Goal: Information Seeking & Learning: Compare options

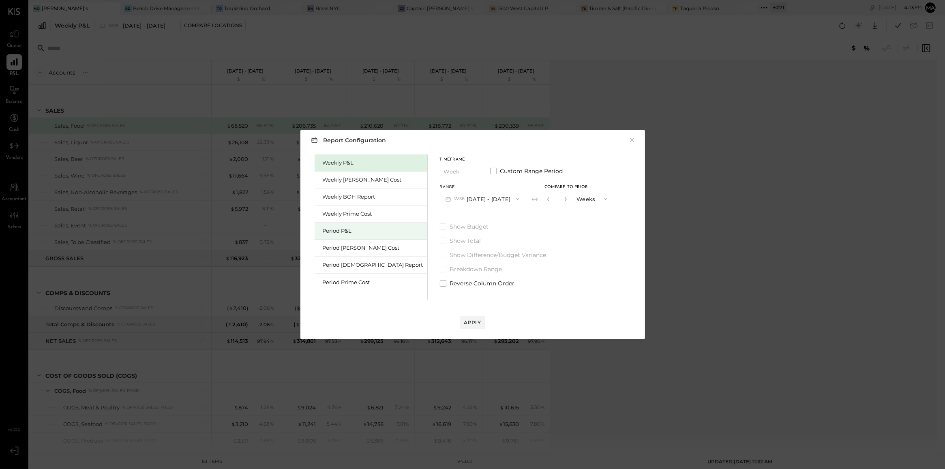
click at [335, 231] on div "Period P&L" at bounding box center [373, 231] width 101 height 8
click at [443, 199] on button "P09 Aug 25 - Sep 28, 2025" at bounding box center [482, 198] width 84 height 15
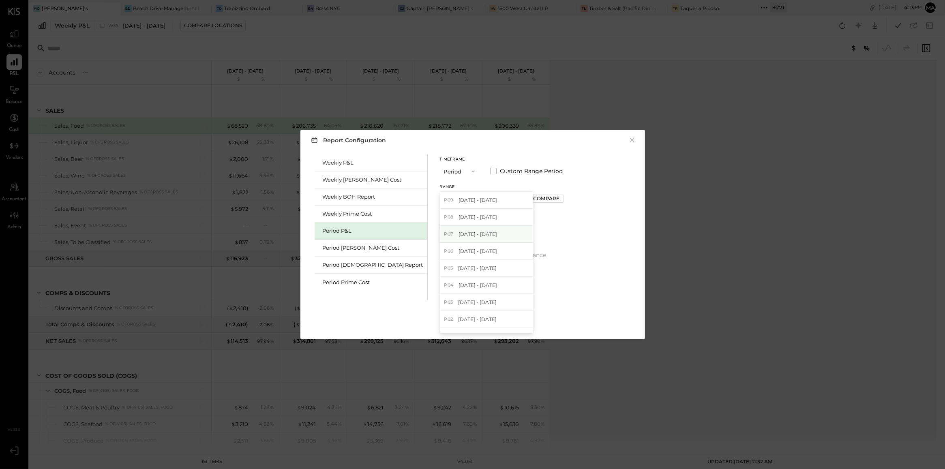
click at [458, 236] on span "Jun 30 - Jul 27, 2025" at bounding box center [477, 234] width 39 height 7
click at [533, 197] on div "Compare" at bounding box center [546, 198] width 26 height 7
click at [562, 201] on icon "button" at bounding box center [564, 199] width 5 height 5
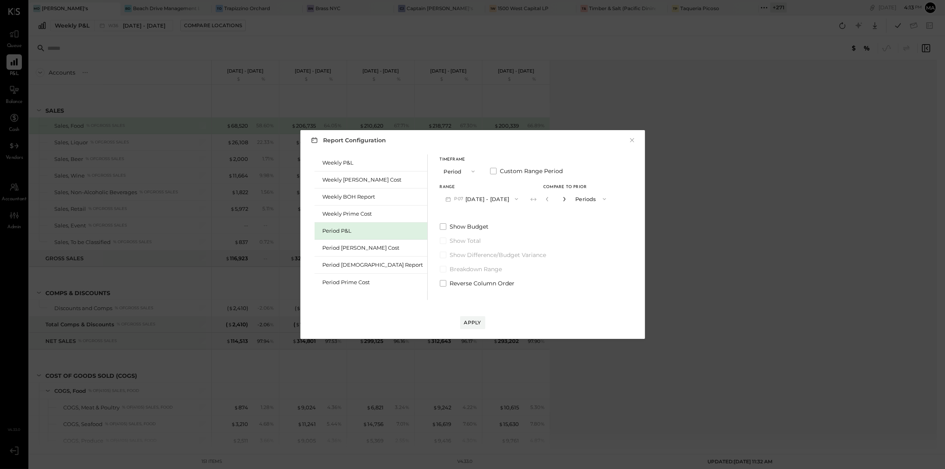
type input "*"
click at [470, 319] on div "Apply" at bounding box center [472, 322] width 17 height 7
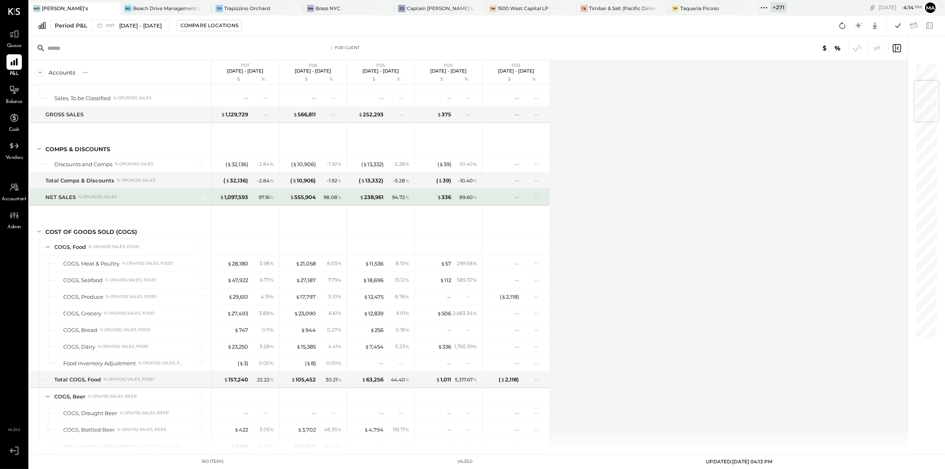
scroll to position [145, 0]
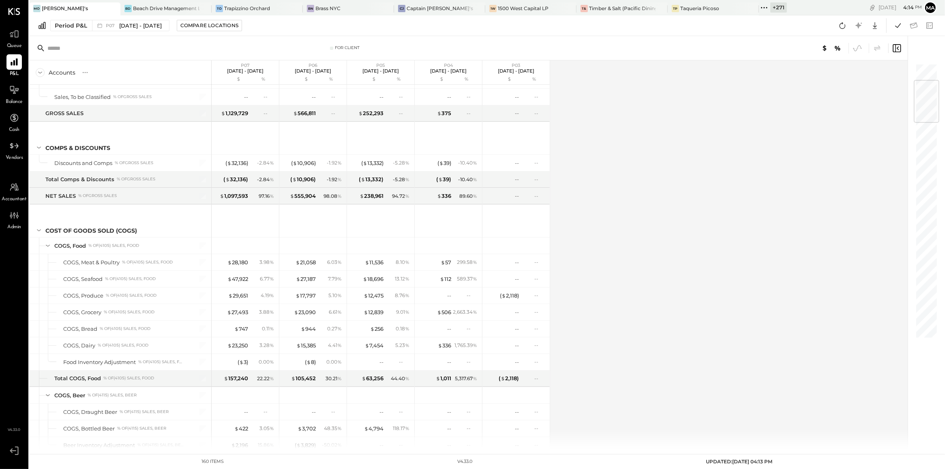
click at [596, 222] on div "Accounts S % GL P07 Jun 30 - Jul 27, 2025 $ % P06 May 26 - Jun 29, 2025 $ % P05…" at bounding box center [469, 254] width 880 height 389
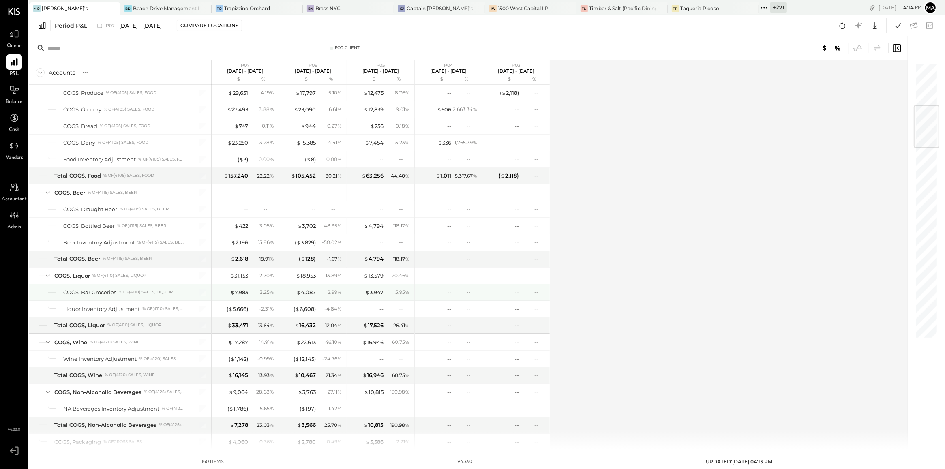
scroll to position [359, 0]
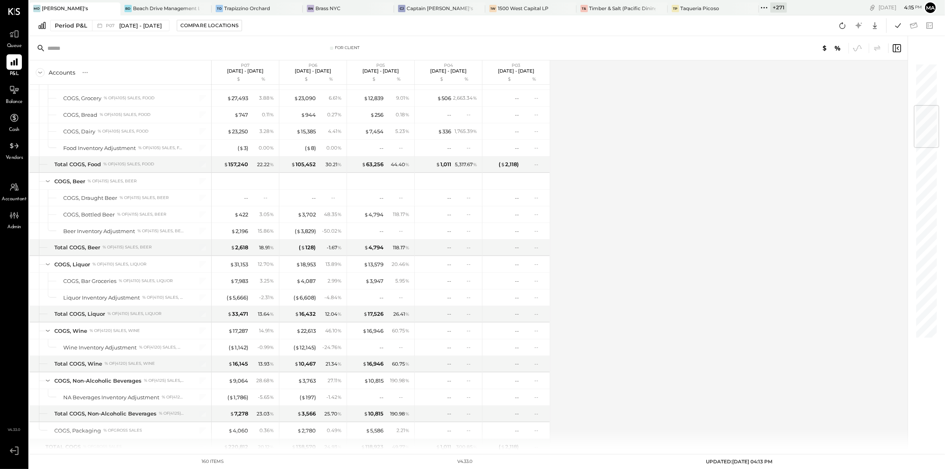
click at [771, 214] on div "Accounts S % GL P07 Jun 30 - Jul 27, 2025 $ % P06 May 26 - Jun 29, 2025 $ % P05…" at bounding box center [469, 254] width 880 height 389
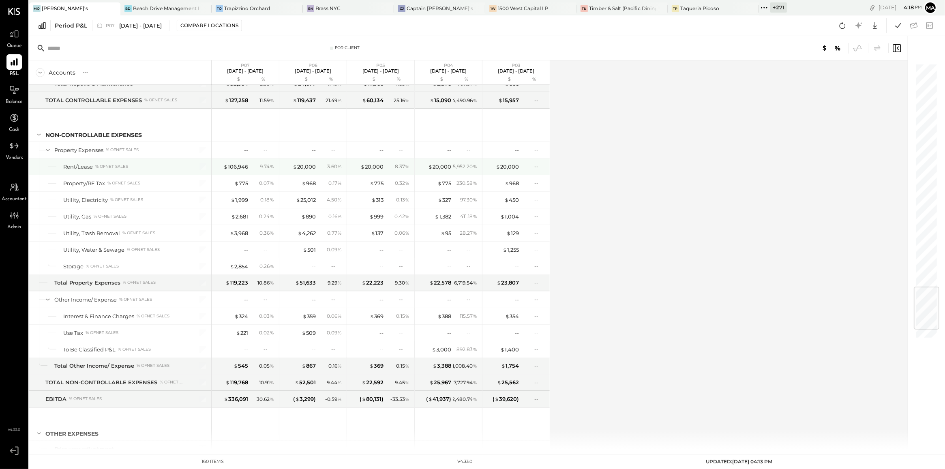
scroll to position [1902, 0]
click at [246, 170] on div "$ 106,946" at bounding box center [235, 167] width 25 height 8
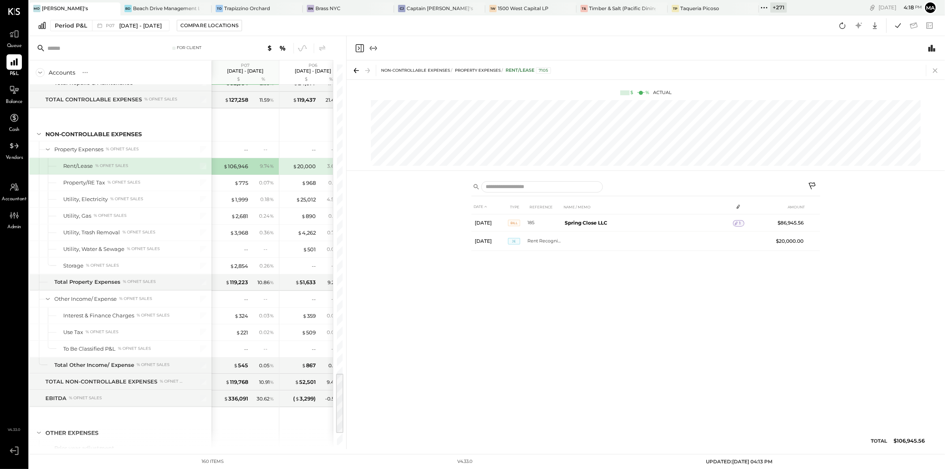
click at [937, 69] on icon at bounding box center [934, 70] width 11 height 11
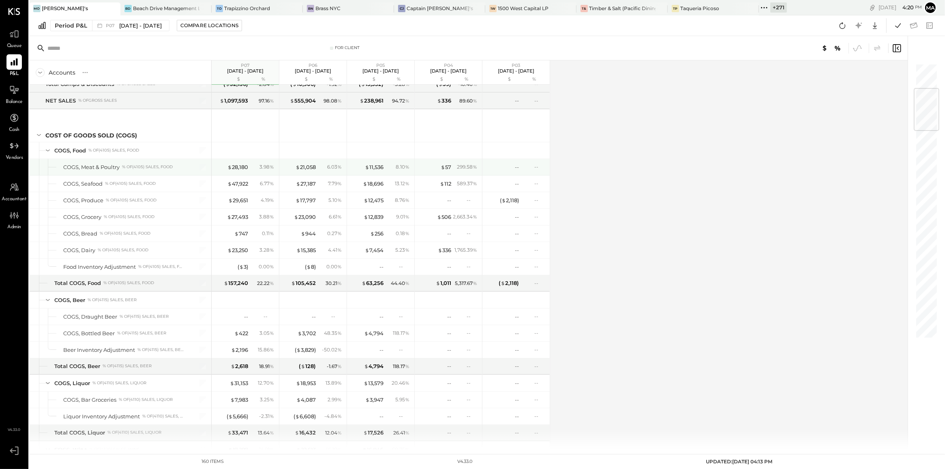
scroll to position [213, 0]
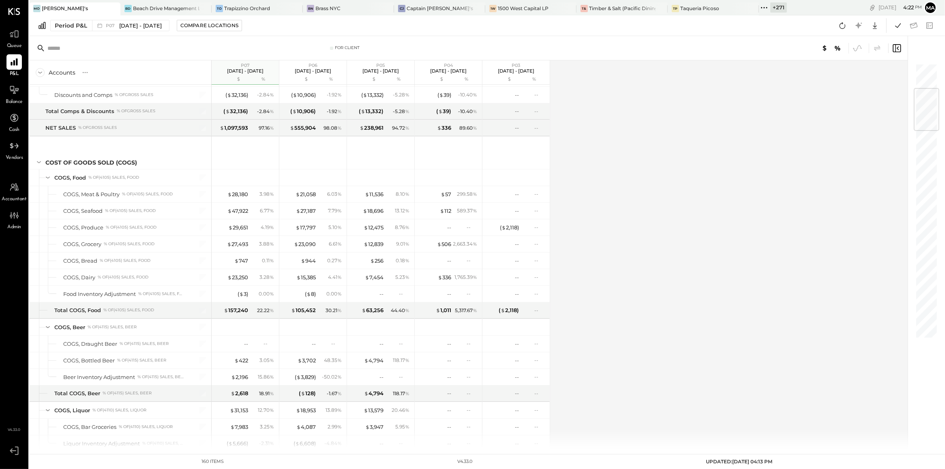
click at [745, 228] on div "Accounts S % GL P07 Jun 30 - Jul 27, 2025 $ % P06 May 26 - Jun 29, 2025 $ % P05…" at bounding box center [469, 254] width 880 height 389
click at [589, 199] on div "Accounts S % GL P07 Jun 30 - Jul 27, 2025 $ % P06 May 26 - Jun 29, 2025 $ % P05…" at bounding box center [469, 254] width 880 height 389
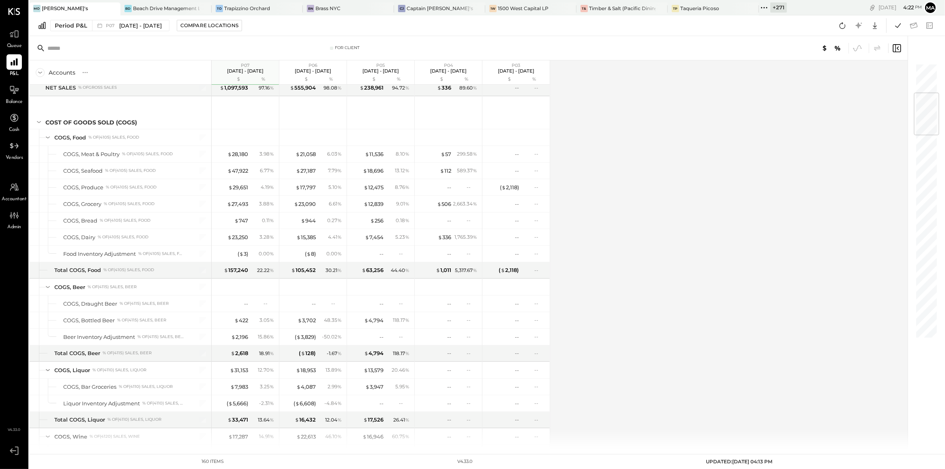
click at [731, 260] on div "Accounts S % GL P07 Jun 30 - Jul 27, 2025 $ % P06 May 26 - Jun 29, 2025 $ % P05…" at bounding box center [469, 254] width 880 height 389
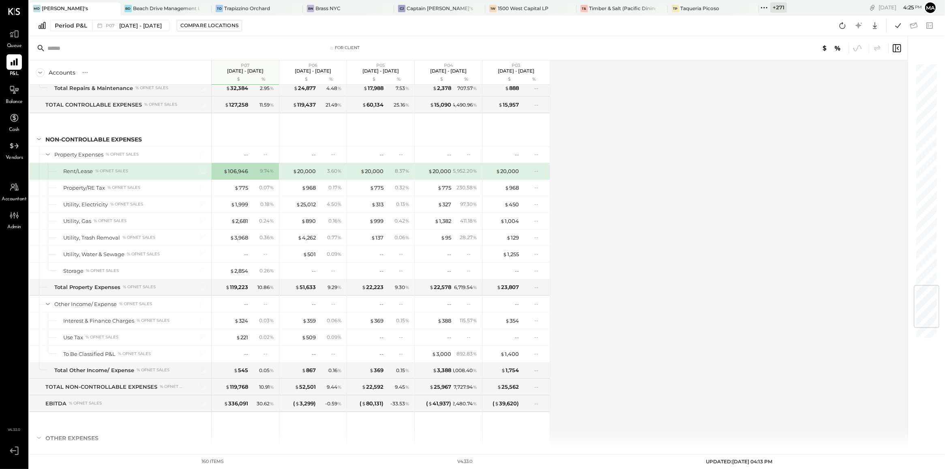
scroll to position [1887, 0]
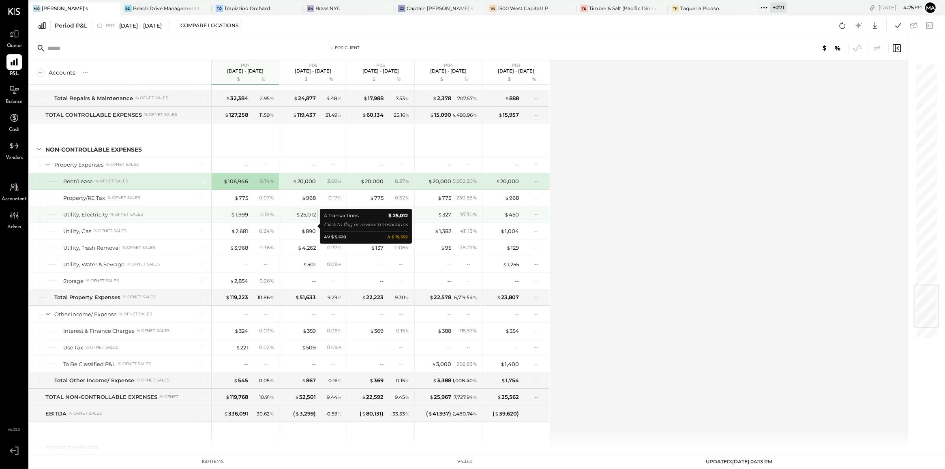
click at [301, 218] on div "$ 25,012" at bounding box center [306, 215] width 20 height 8
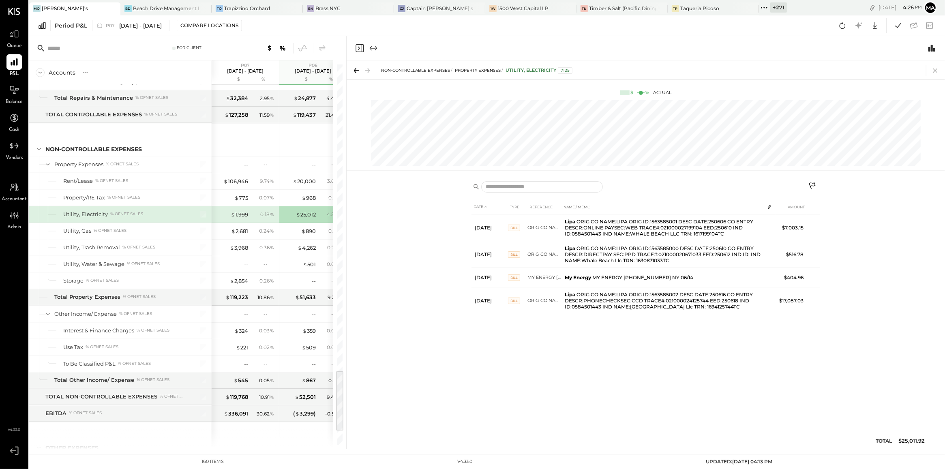
click at [933, 74] on icon at bounding box center [934, 70] width 11 height 11
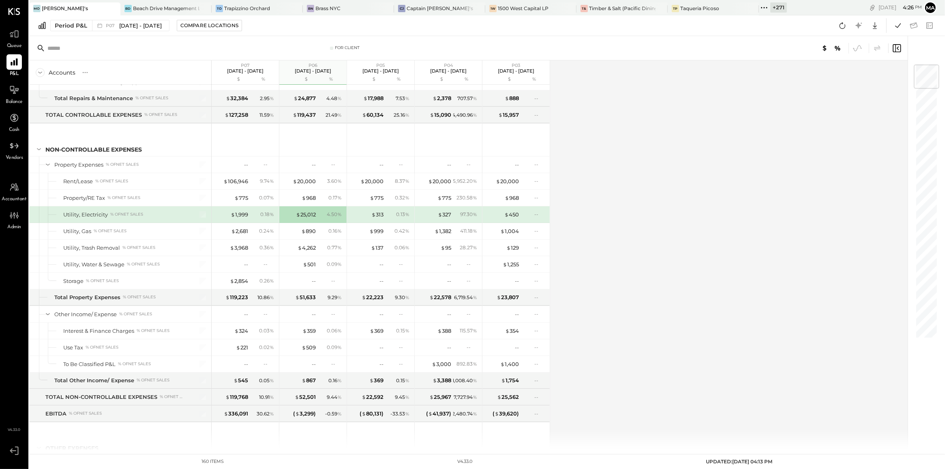
click at [685, 173] on div "Accounts S % GL P07 Jun 30 - Jul 27, 2025 $ % P06 May 26 - Jun 29, 2025 $ % P05…" at bounding box center [469, 254] width 880 height 389
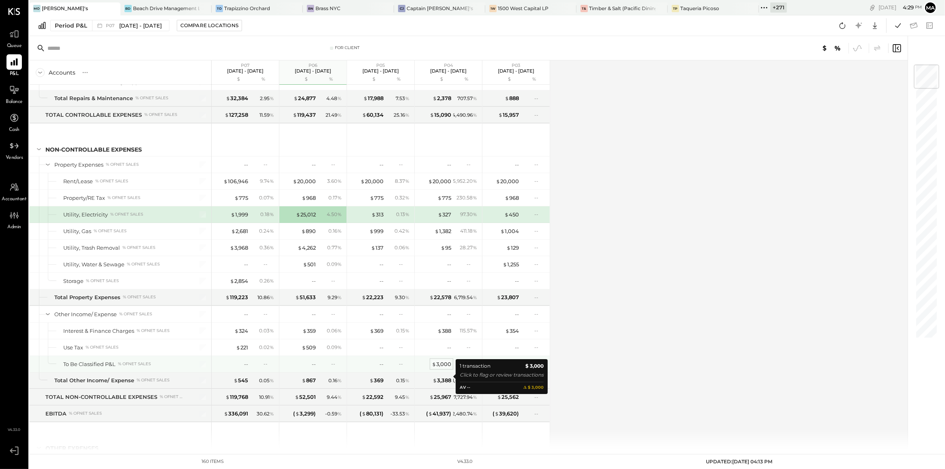
click at [443, 368] on div "$ 3,000" at bounding box center [441, 364] width 19 height 8
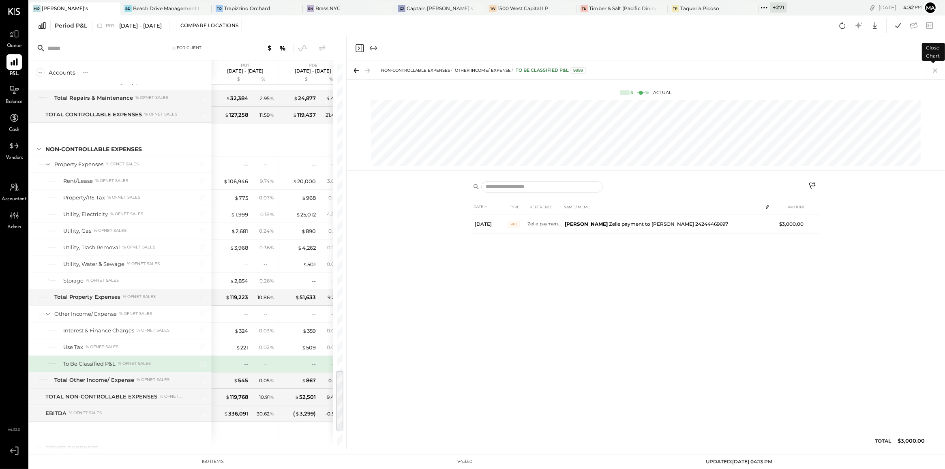
click at [935, 71] on icon at bounding box center [935, 71] width 4 height 4
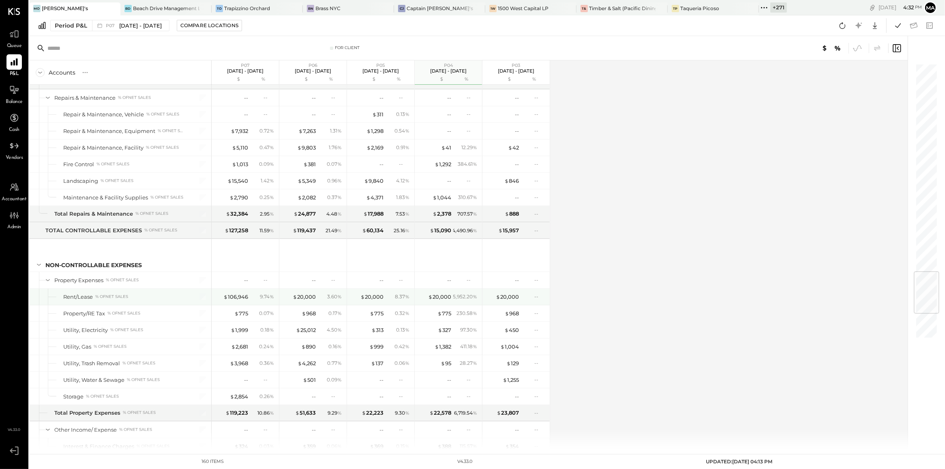
scroll to position [1771, 0]
click at [447, 169] on div "$ 1,292" at bounding box center [443, 165] width 17 height 8
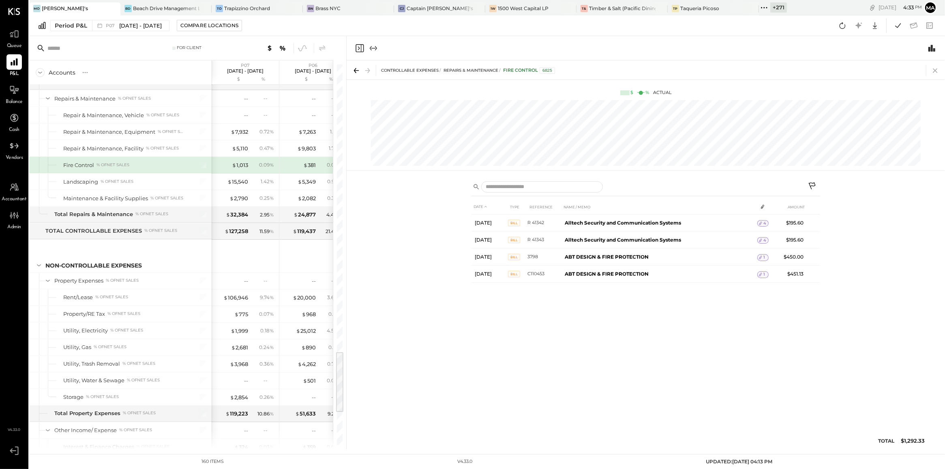
click at [935, 72] on icon at bounding box center [934, 70] width 11 height 11
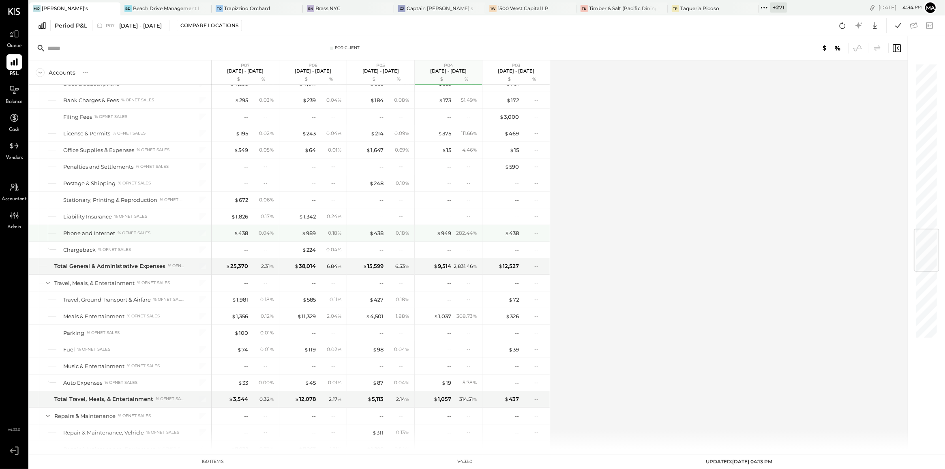
scroll to position [1410, 0]
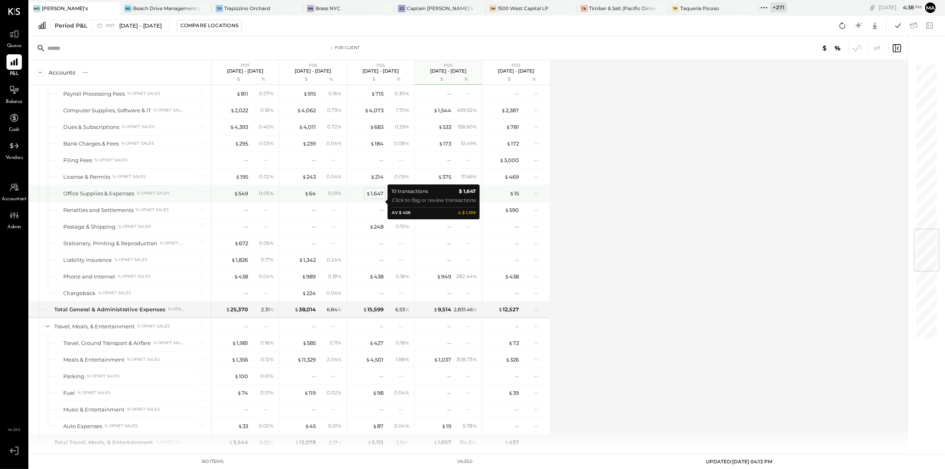
click at [371, 197] on div "$ 1,647" at bounding box center [374, 194] width 17 height 8
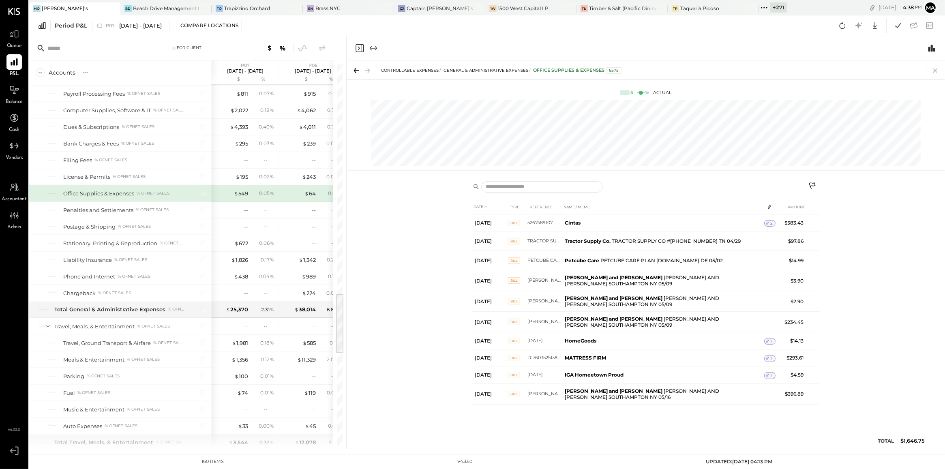
click at [935, 69] on icon at bounding box center [934, 70] width 11 height 11
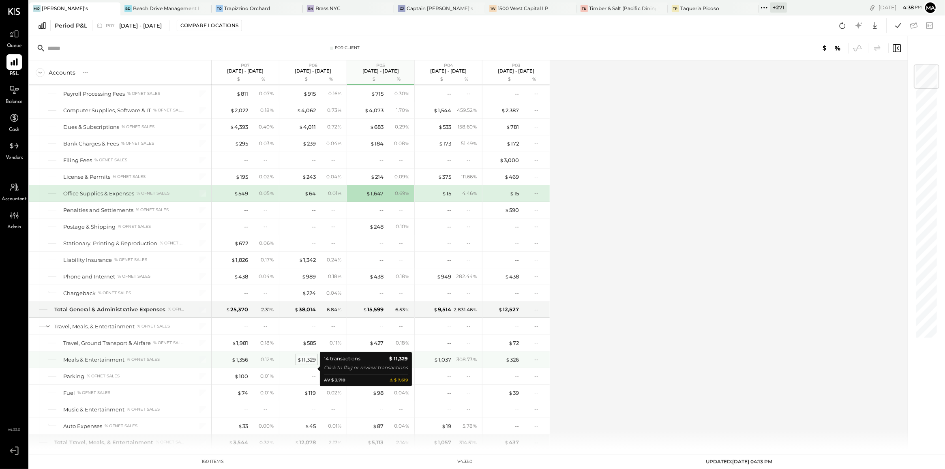
click at [303, 364] on div "$ 11,329" at bounding box center [306, 360] width 19 height 8
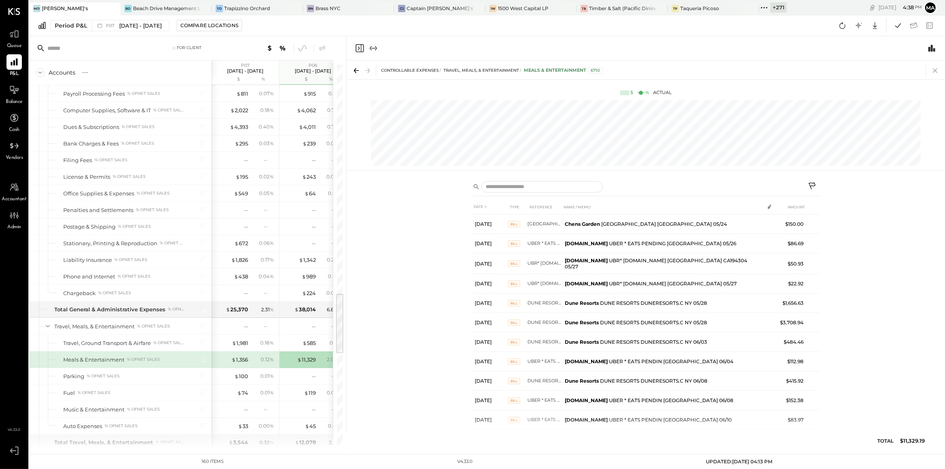
click at [936, 71] on icon at bounding box center [935, 71] width 4 height 4
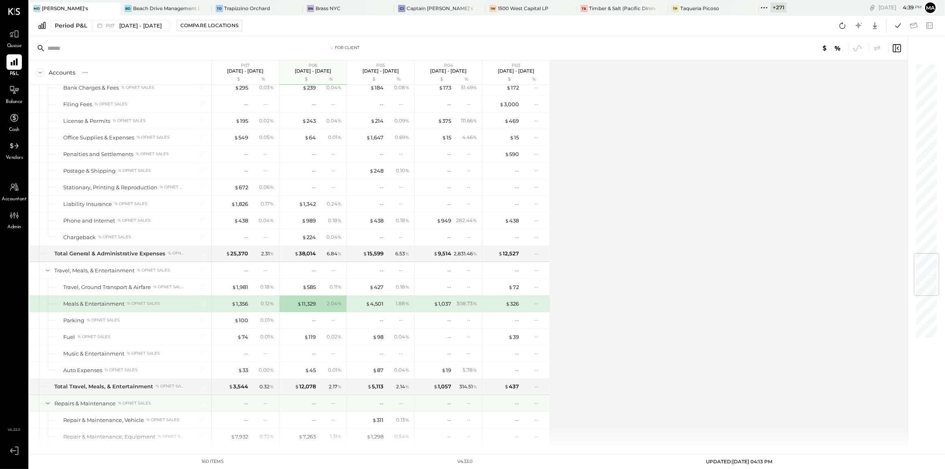
scroll to position [1621, 0]
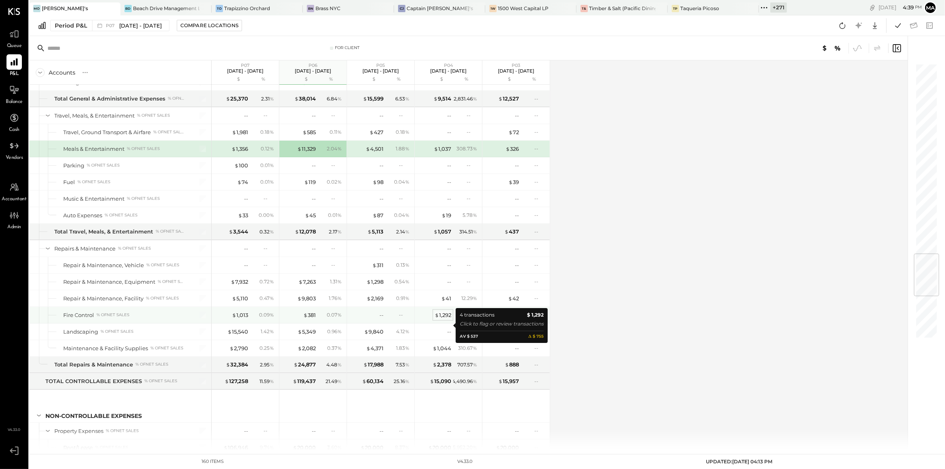
click at [446, 319] on div "$ 1,292" at bounding box center [443, 315] width 17 height 8
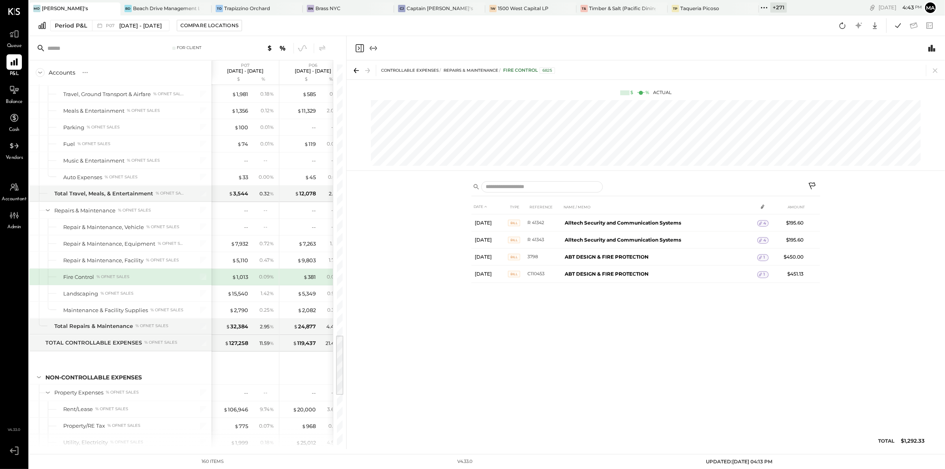
scroll to position [1681, 0]
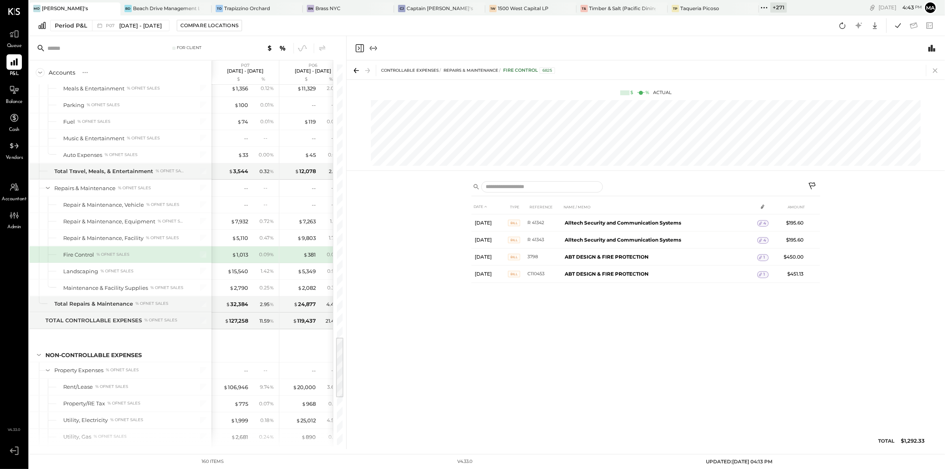
click at [931, 71] on icon at bounding box center [934, 70] width 11 height 11
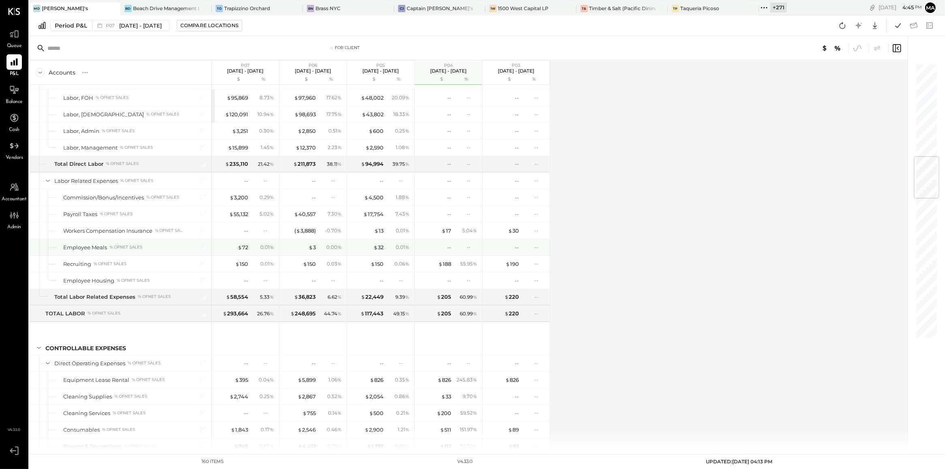
scroll to position [792, 0]
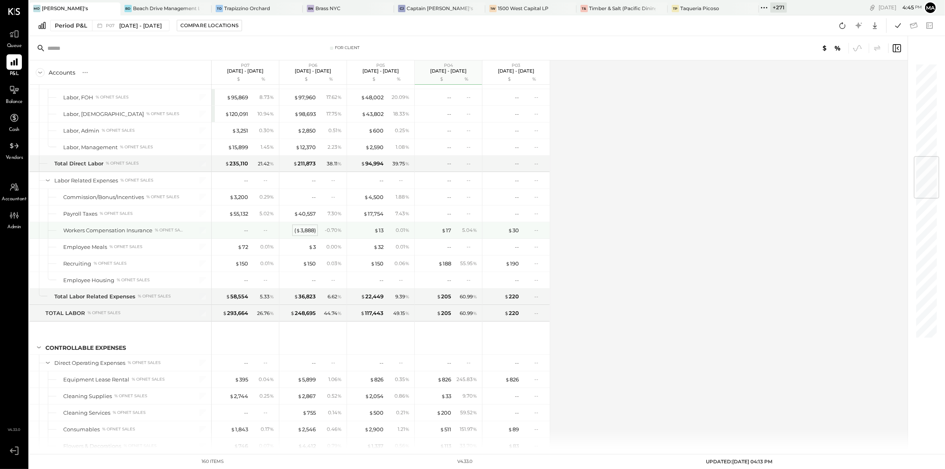
click at [305, 234] on div "( $ 3,888 )" at bounding box center [304, 231] width 21 height 8
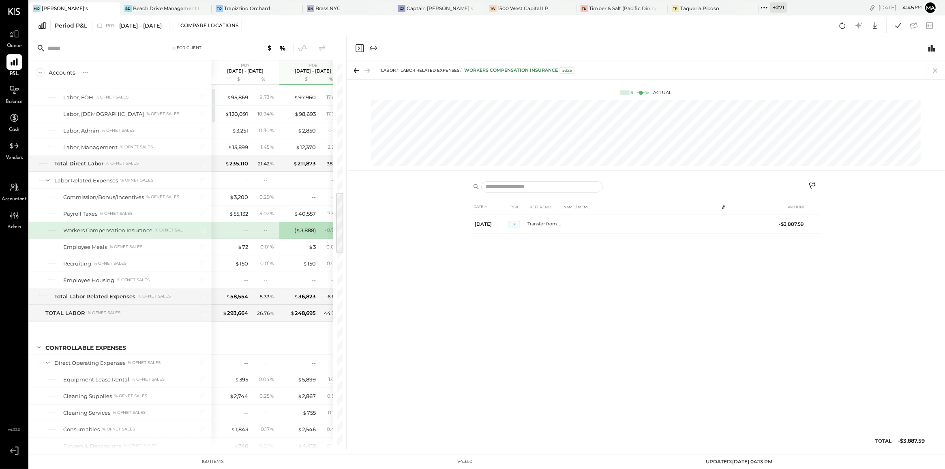
click at [937, 70] on icon at bounding box center [934, 70] width 11 height 11
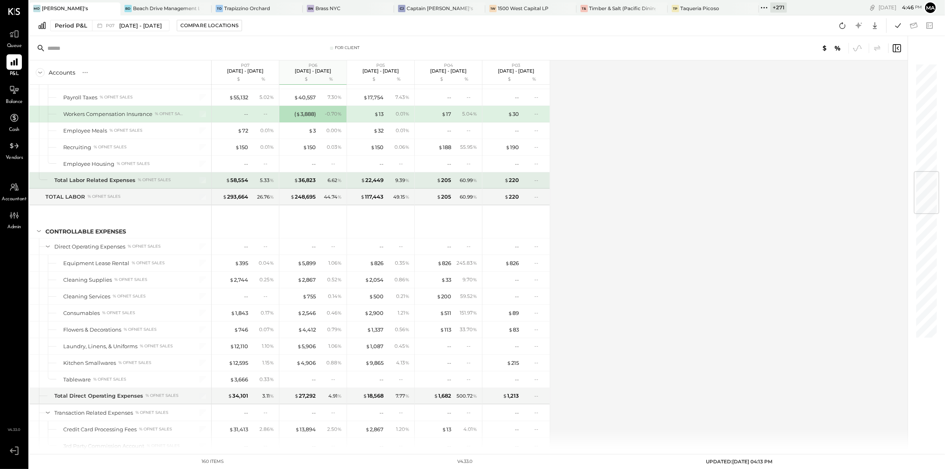
scroll to position [921, 0]
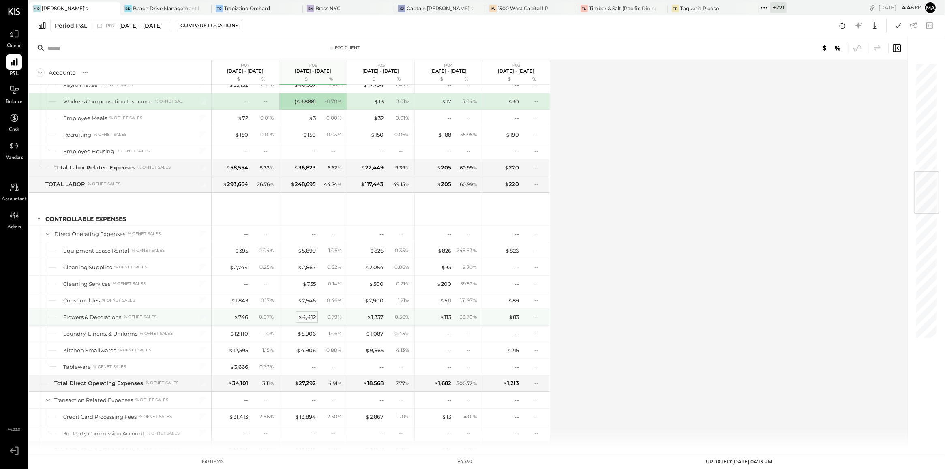
click at [310, 319] on div "$ 4,412" at bounding box center [307, 317] width 18 height 8
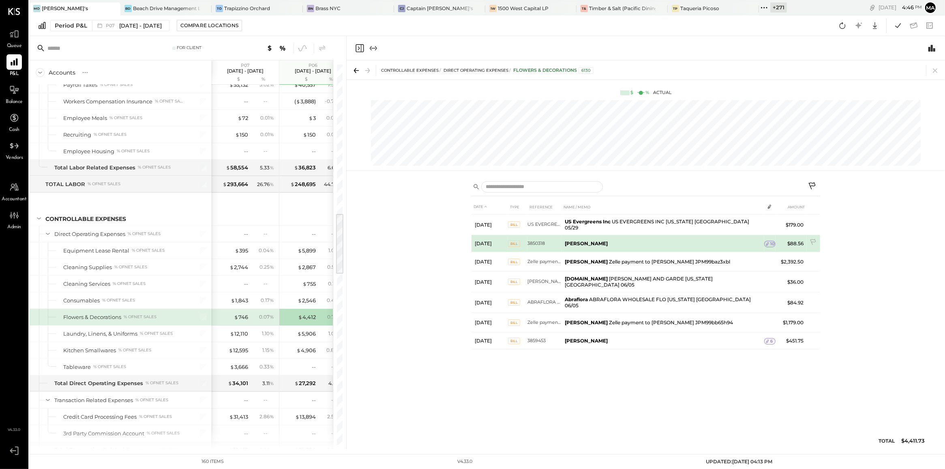
click at [765, 242] on icon at bounding box center [767, 244] width 6 height 6
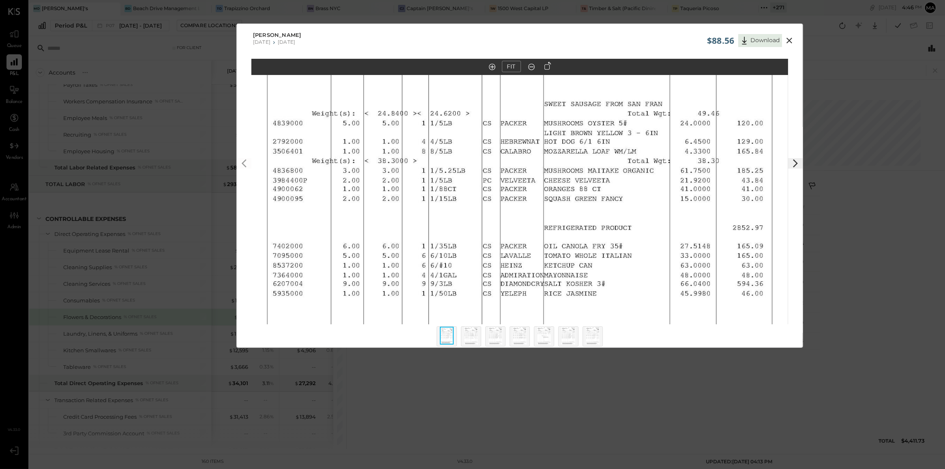
click at [590, 336] on img at bounding box center [593, 336] width 14 height 18
click at [578, 339] on div at bounding box center [519, 339] width 179 height 30
click at [558, 340] on div at bounding box center [568, 336] width 20 height 20
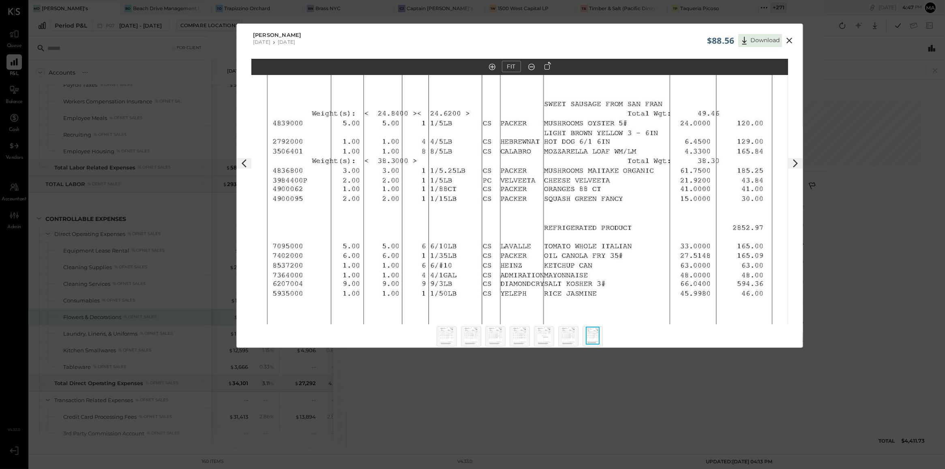
click at [789, 40] on icon at bounding box center [789, 41] width 6 height 6
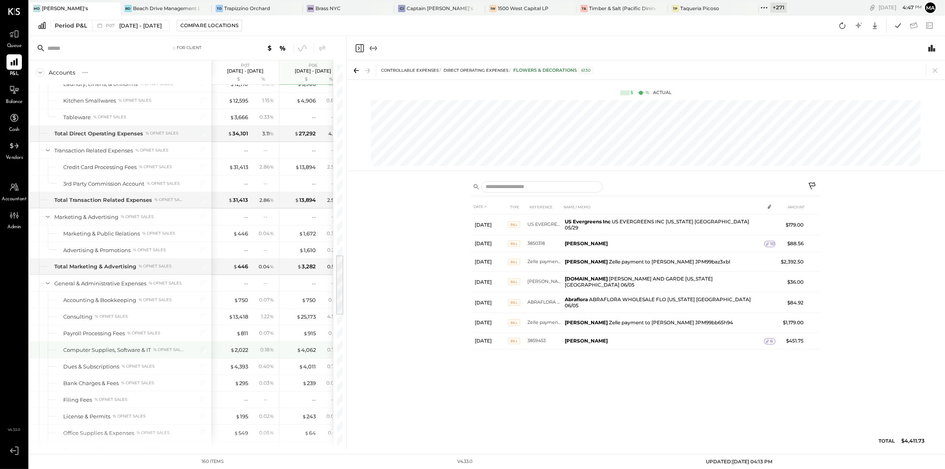
scroll to position [1174, 0]
click at [14, 94] on icon at bounding box center [14, 90] width 9 height 9
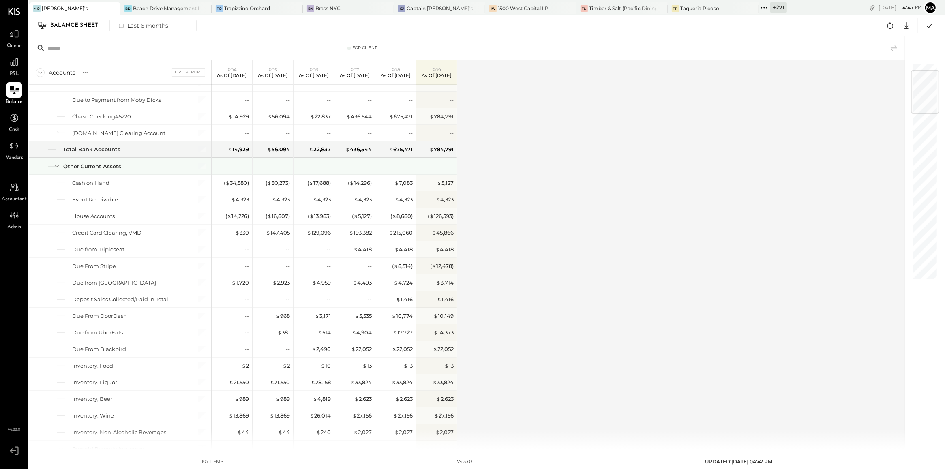
scroll to position [60, 0]
click at [363, 181] on div "( $ 14,296 )" at bounding box center [360, 182] width 24 height 8
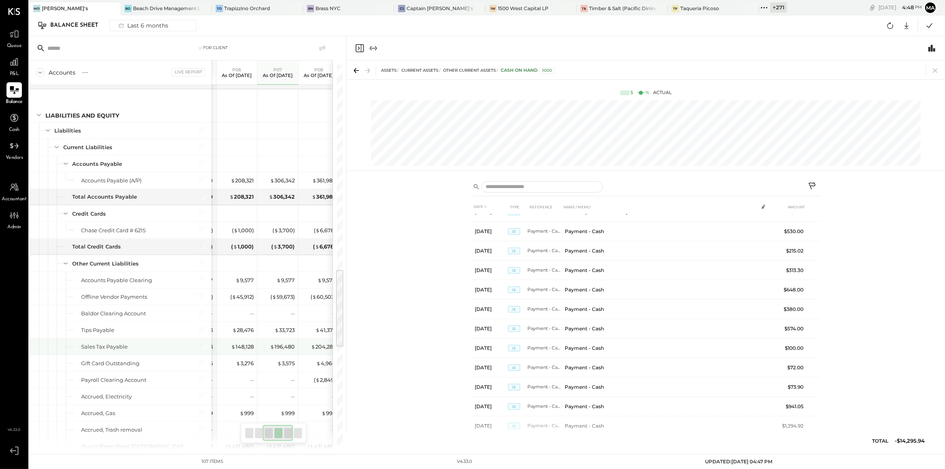
scroll to position [0, 78]
click at [286, 334] on div "$ 33,723" at bounding box center [283, 330] width 20 height 8
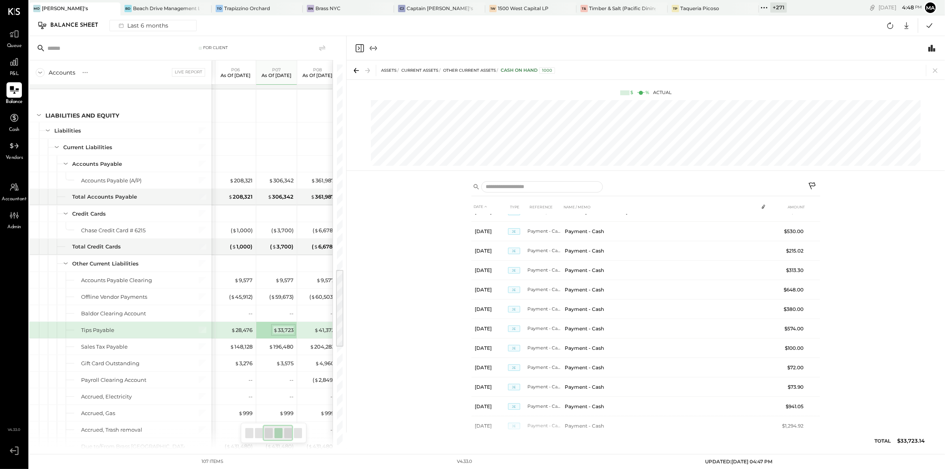
scroll to position [380, 0]
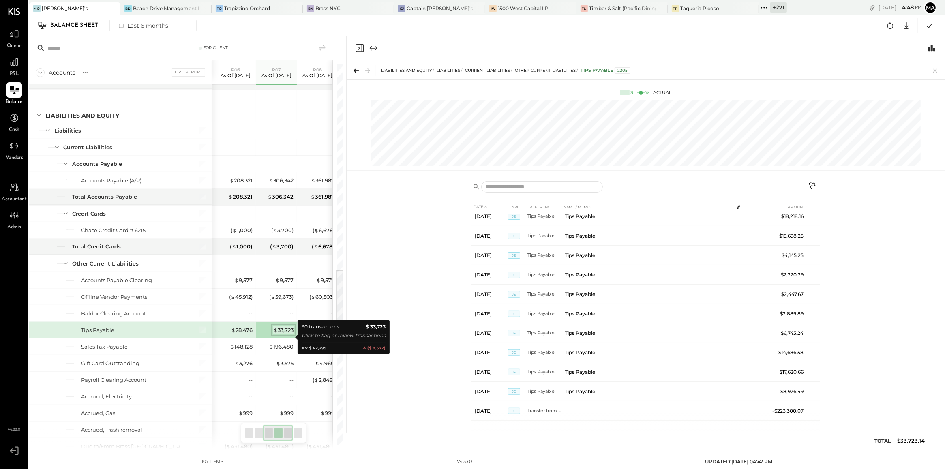
click at [286, 334] on div "$ 33,723" at bounding box center [283, 330] width 20 height 8
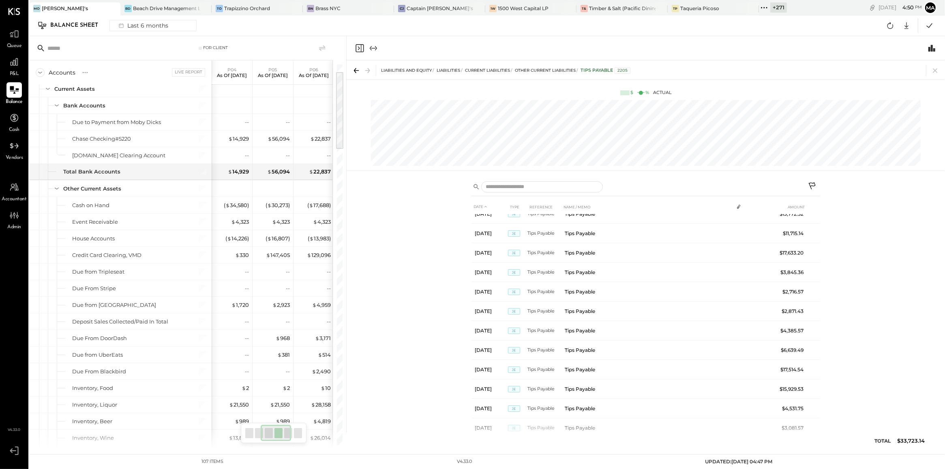
scroll to position [0, 71]
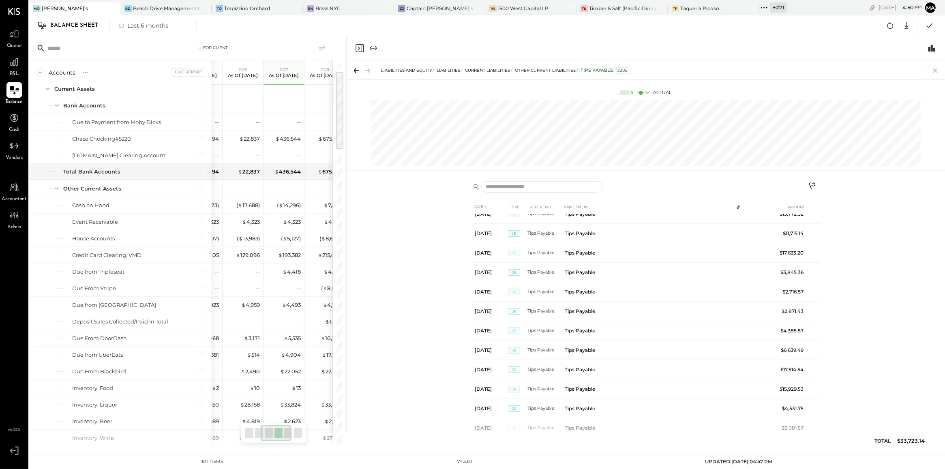
click at [932, 72] on icon at bounding box center [934, 70] width 11 height 11
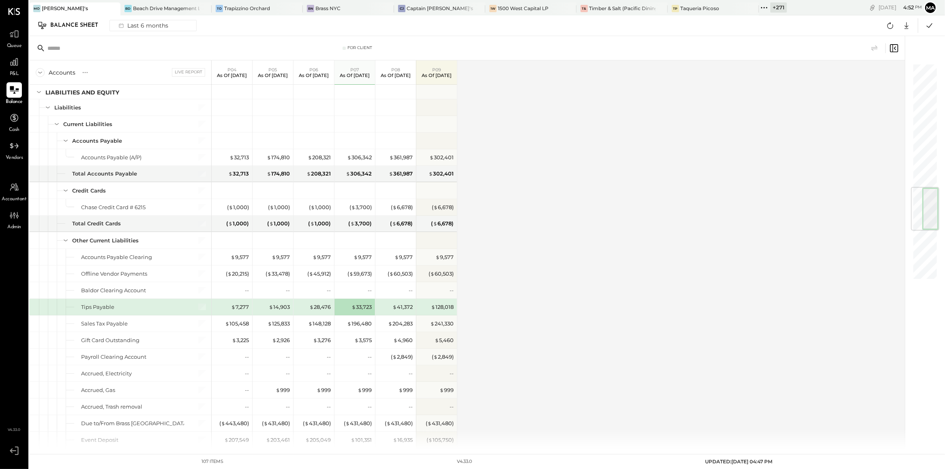
scroll to position [1050, 0]
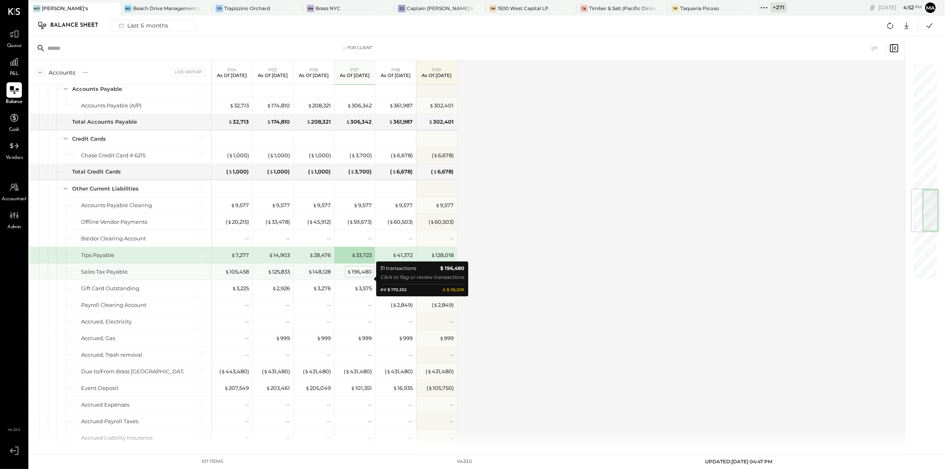
click at [363, 276] on div "$ 196,480" at bounding box center [359, 272] width 25 height 8
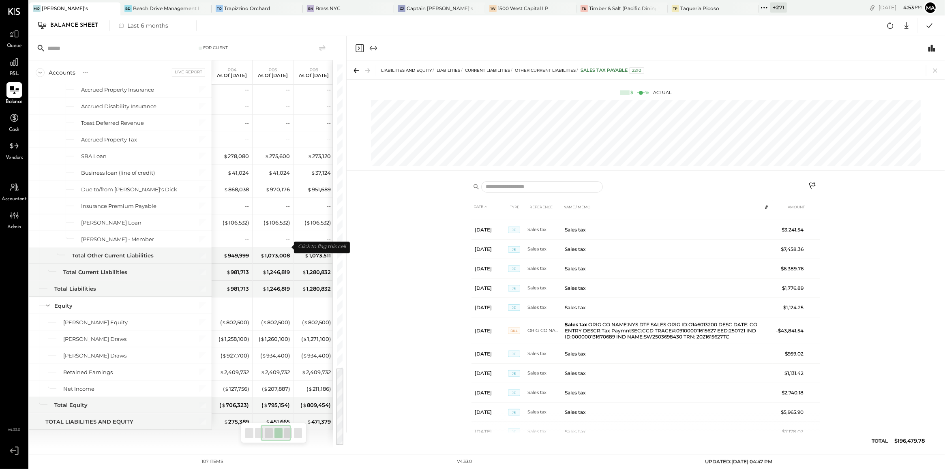
scroll to position [1443, 0]
click at [770, 6] on div "+ 271" at bounding box center [778, 7] width 17 height 10
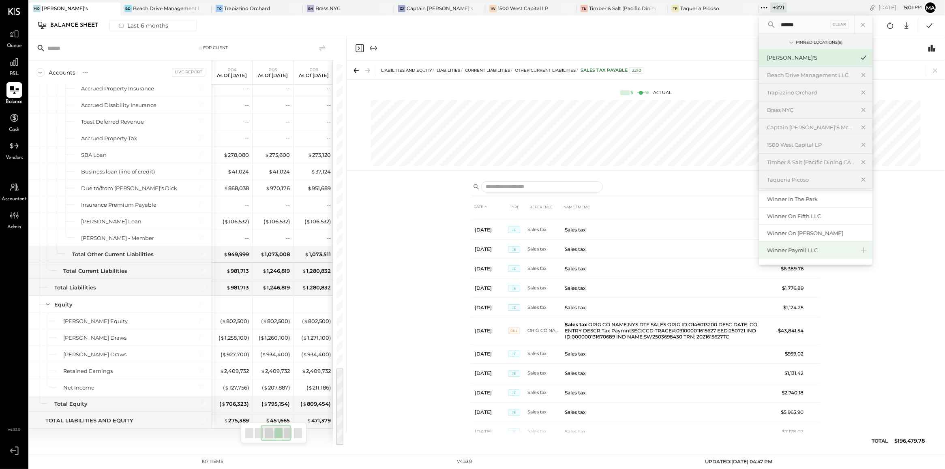
scroll to position [36, 0]
type input "******"
click at [772, 248] on div "Winner Payroll LLC" at bounding box center [811, 250] width 88 height 8
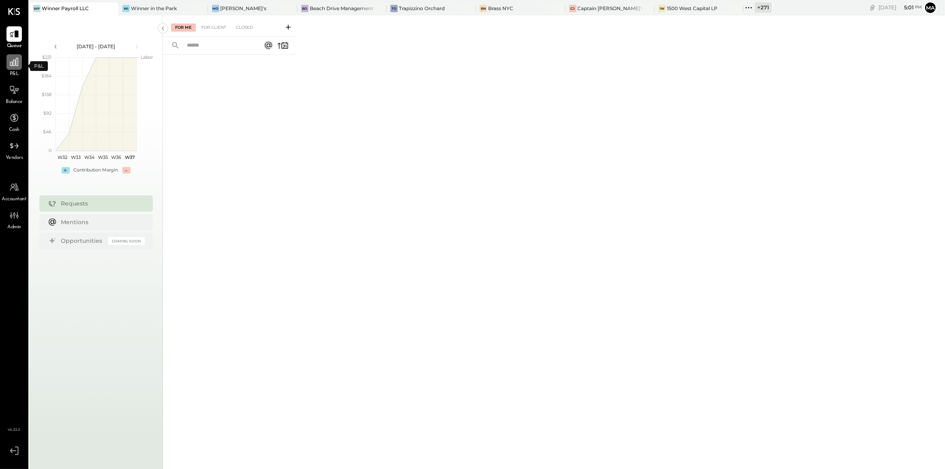
click at [9, 65] on icon at bounding box center [14, 62] width 11 height 11
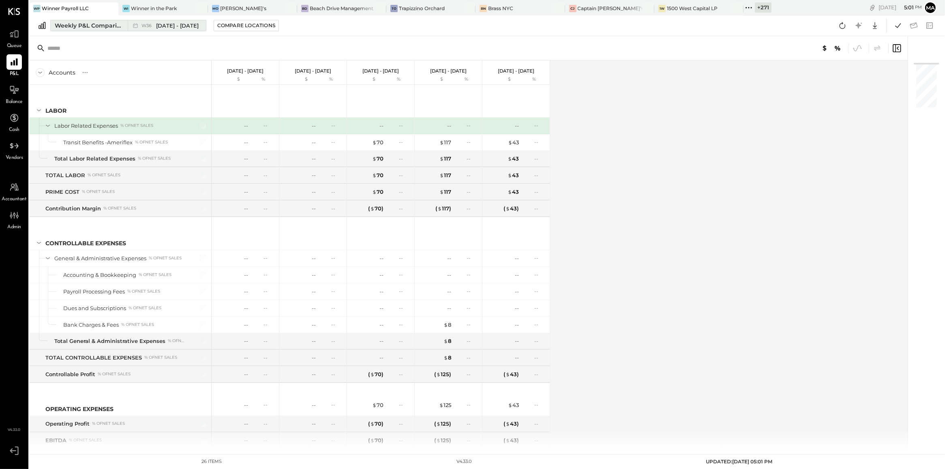
click at [131, 21] on div "W36 Sep 1 - 7, 2025" at bounding box center [165, 25] width 74 height 11
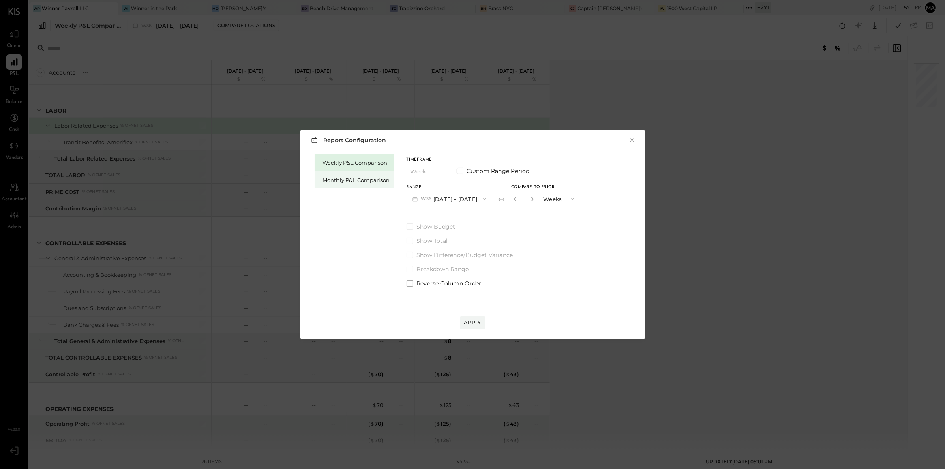
click at [334, 175] on div "Monthly P&L Comparison" at bounding box center [354, 179] width 79 height 17
click at [505, 200] on div "Compare" at bounding box center [514, 198] width 26 height 7
click at [464, 201] on button "M09 Sep 1 - 30, 2025" at bounding box center [450, 198] width 86 height 15
click at [461, 235] on div "M07 Jul 1 - 31, 2025" at bounding box center [453, 234] width 92 height 17
click at [530, 199] on icon "button" at bounding box center [532, 199] width 5 height 5
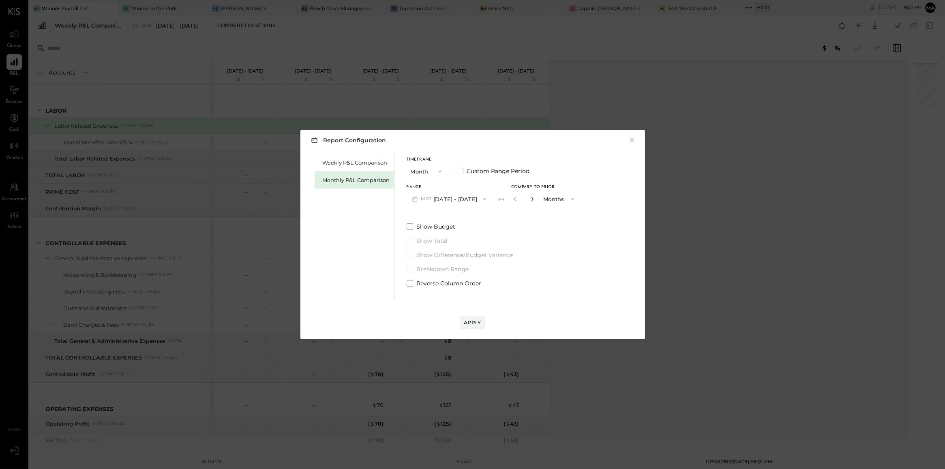
click at [530, 199] on icon "button" at bounding box center [532, 199] width 5 height 5
type input "*"
click at [474, 327] on button "Apply" at bounding box center [472, 322] width 25 height 13
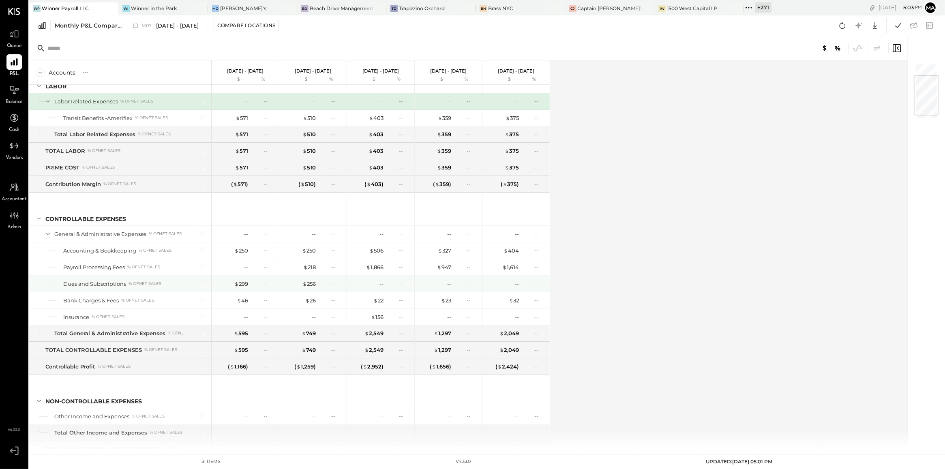
scroll to position [138, 0]
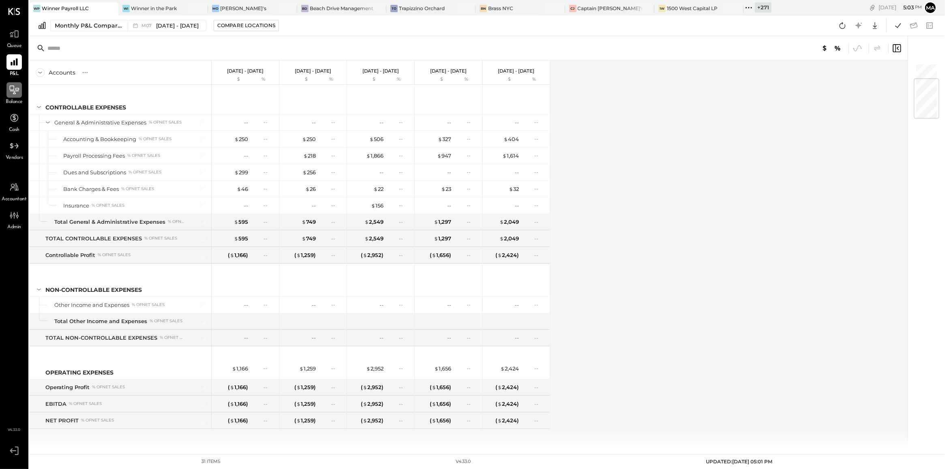
click at [19, 93] on icon at bounding box center [14, 90] width 11 height 11
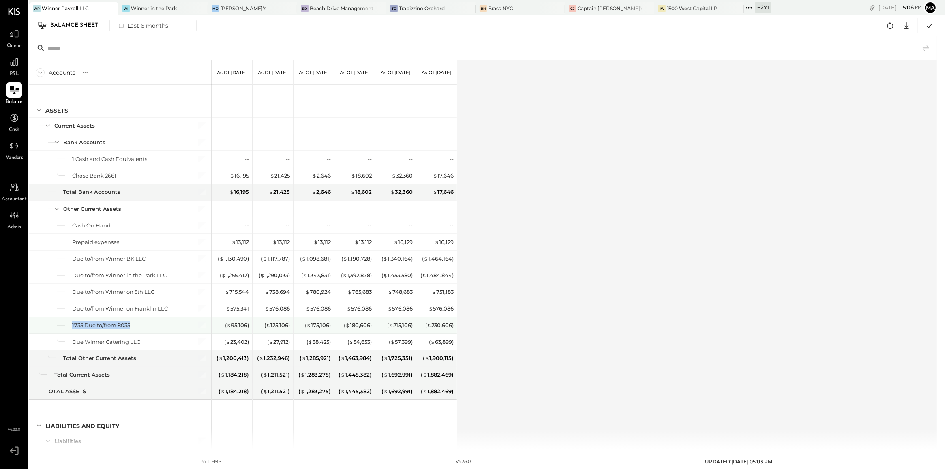
drag, startPoint x: 139, startPoint y: 329, endPoint x: 62, endPoint y: 323, distance: 77.2
click at [62, 323] on div "1735 Due to/from 8035" at bounding box center [120, 325] width 182 height 16
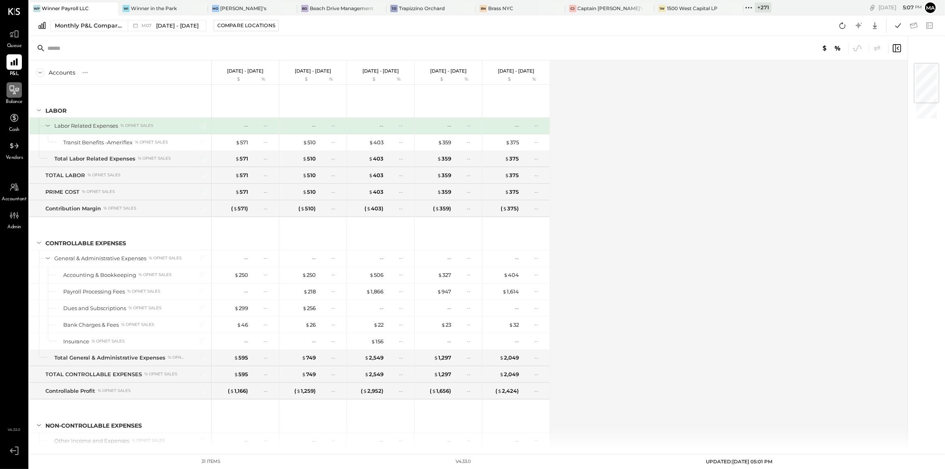
click at [8, 88] on div at bounding box center [13, 89] width 15 height 15
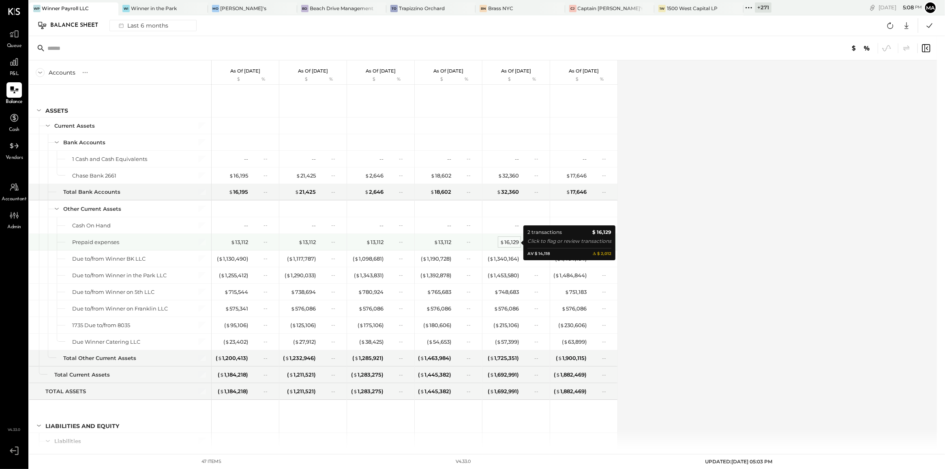
click at [514, 242] on div "$ 16,129" at bounding box center [509, 242] width 19 height 8
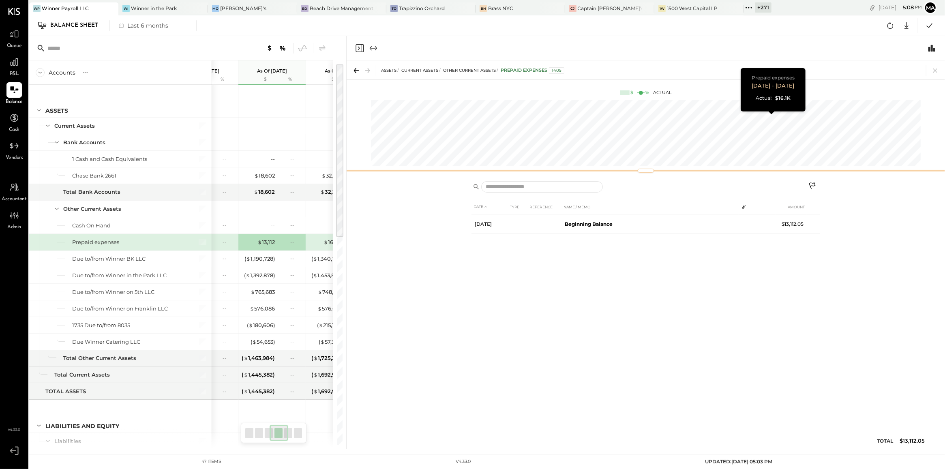
scroll to position [0, 244]
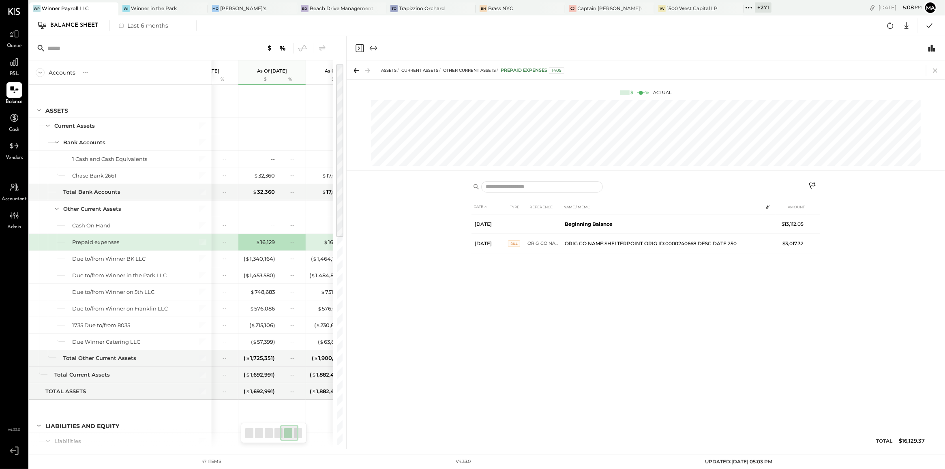
click at [935, 73] on icon at bounding box center [934, 70] width 11 height 11
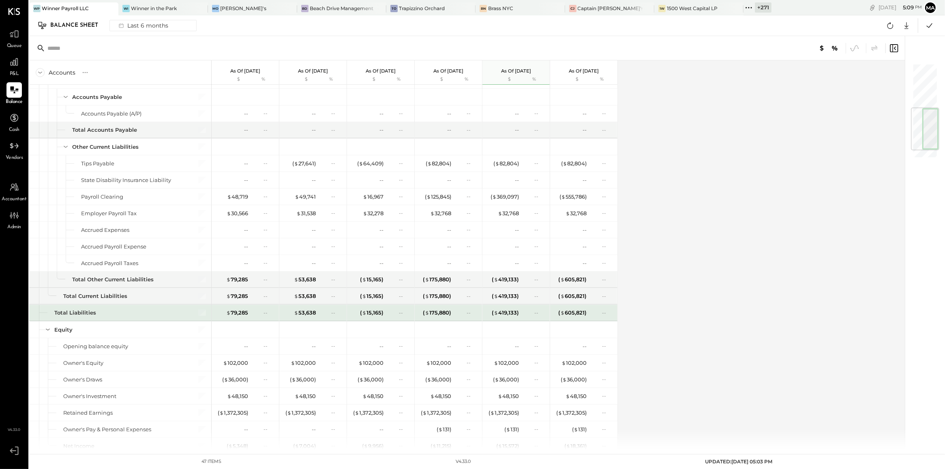
scroll to position [380, 0]
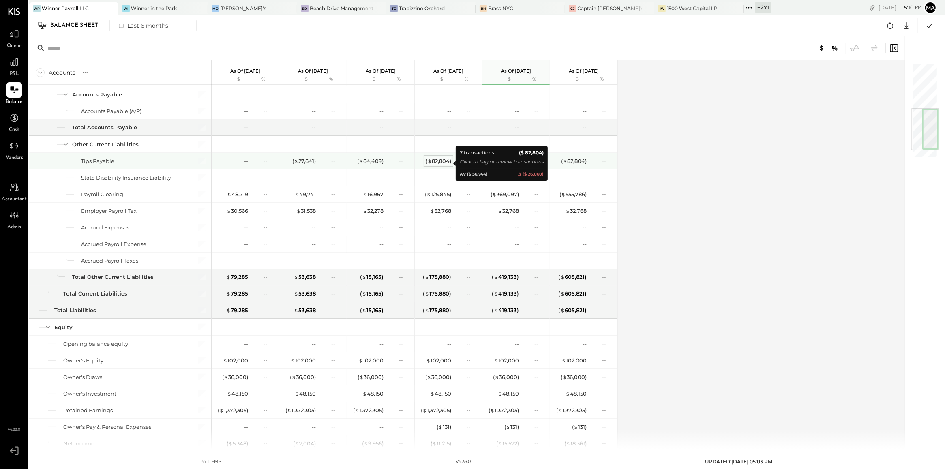
click at [447, 163] on div "( $ 82,804 )" at bounding box center [439, 161] width 26 height 8
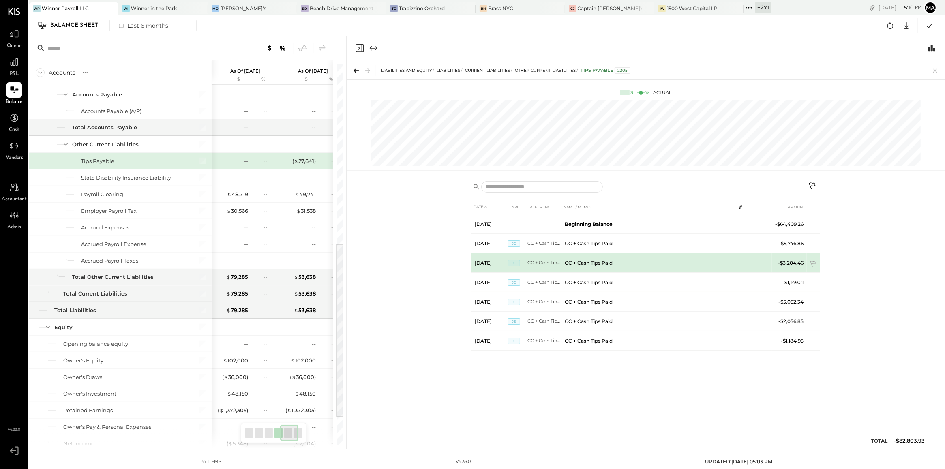
click at [588, 262] on td "CC + Cash Tips Paid" at bounding box center [648, 262] width 174 height 19
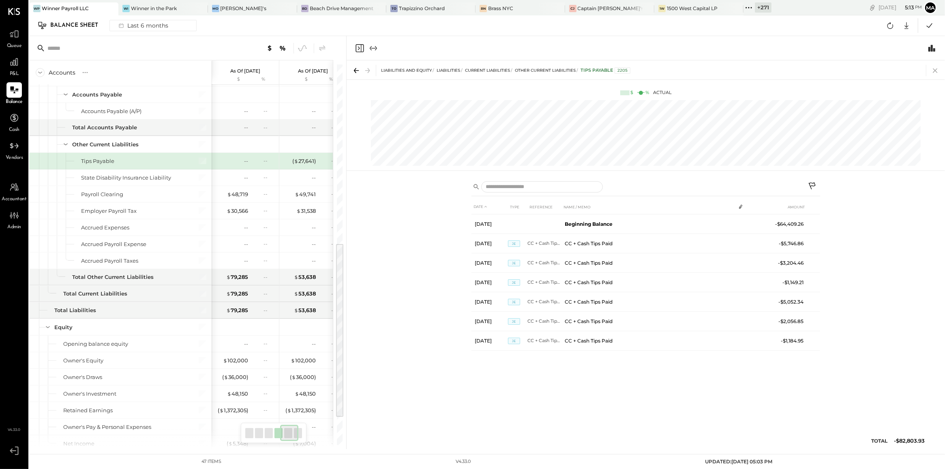
click at [933, 71] on icon at bounding box center [934, 70] width 11 height 11
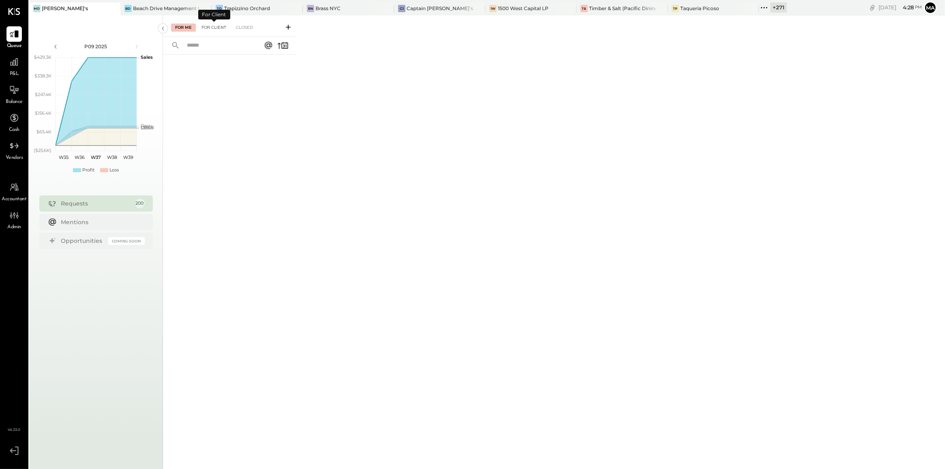
click at [213, 26] on div "For Client" at bounding box center [213, 28] width 33 height 8
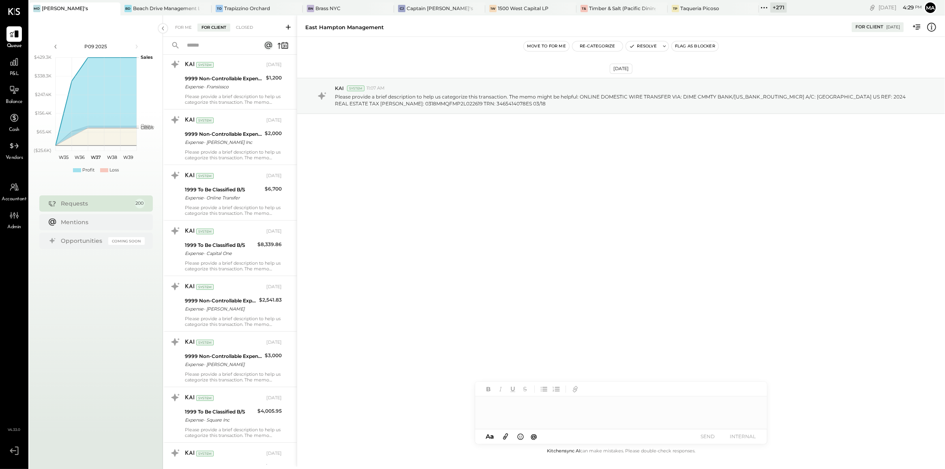
scroll to position [3693, 0]
click at [248, 266] on div "Please provide a brief description to help us categorize this transaction. The …" at bounding box center [233, 265] width 97 height 11
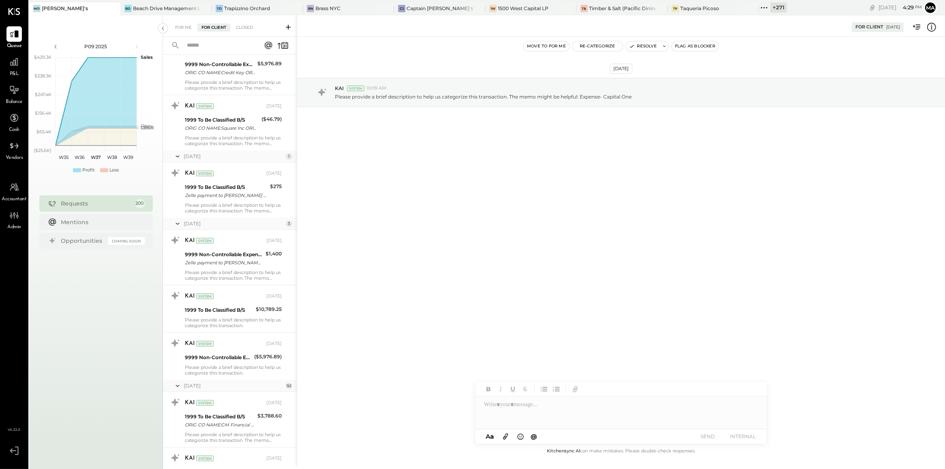
scroll to position [635, 0]
click at [248, 266] on div "Zelle payment to [PERSON_NAME] JPM99az7tiax" at bounding box center [224, 261] width 78 height 8
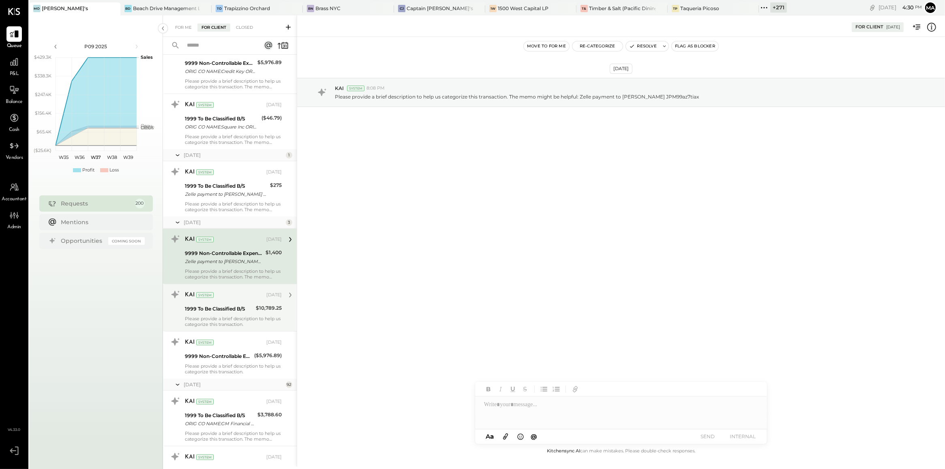
click at [217, 317] on div "Please provide a brief description to help us categorize this transaction." at bounding box center [233, 321] width 97 height 11
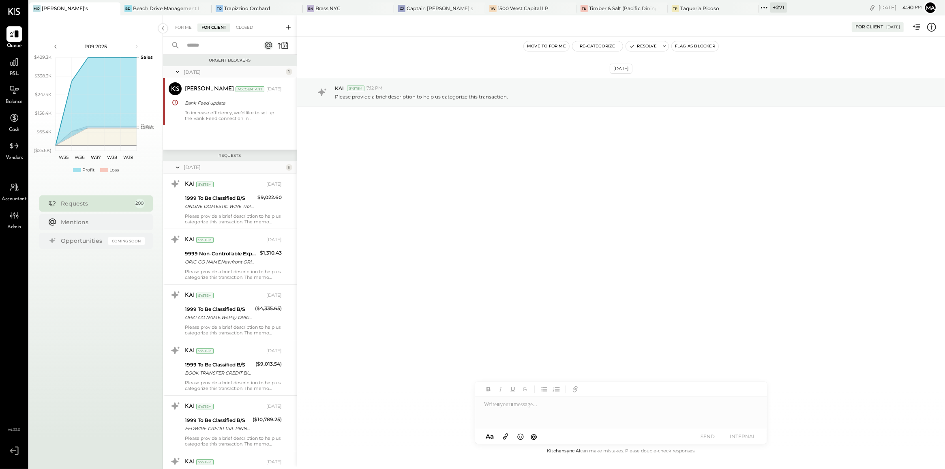
click at [337, 236] on div "[DATE] KAI System 7:12 PM Please provide a brief description to help us categor…" at bounding box center [621, 241] width 648 height 409
click at [288, 29] on icon at bounding box center [288, 27] width 5 height 5
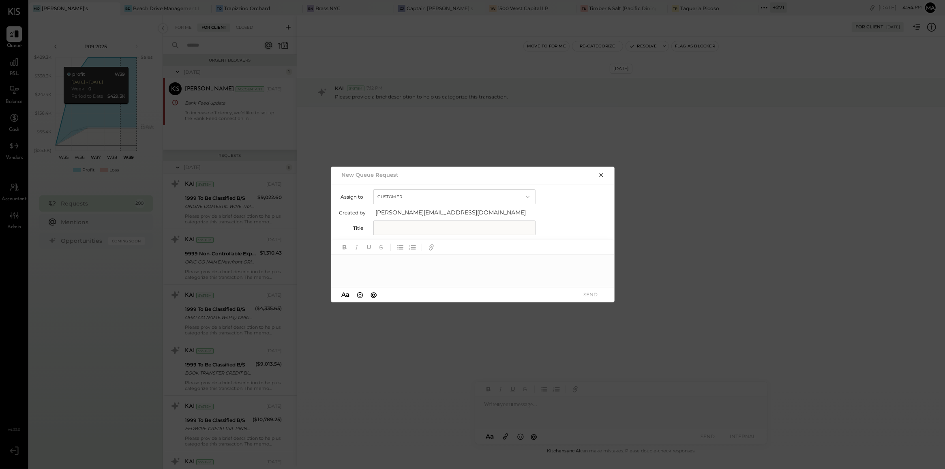
click at [430, 199] on button "Customer" at bounding box center [454, 196] width 162 height 15
click at [434, 211] on div "Accountant" at bounding box center [454, 211] width 161 height 15
click at [432, 226] on input "text" at bounding box center [454, 228] width 162 height 15
type input "*"
type input "**********"
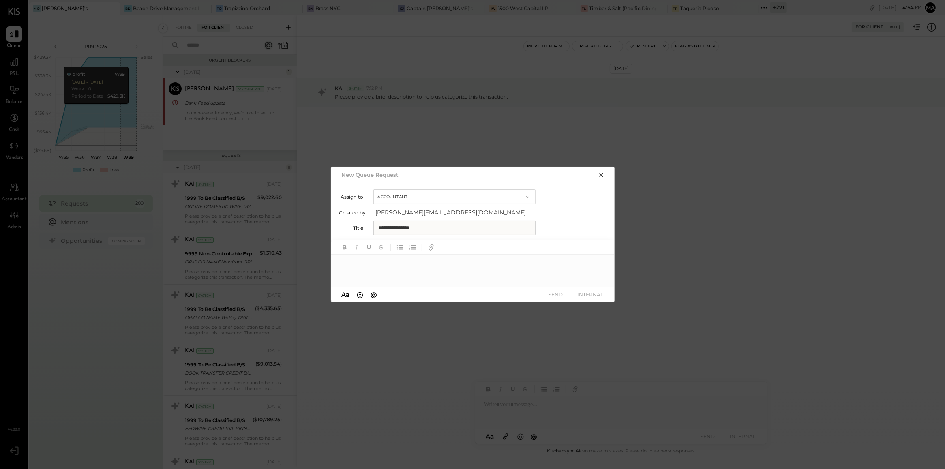
click at [429, 272] on div at bounding box center [473, 271] width 284 height 32
type input "***"
click at [404, 253] on span "[PERSON_NAME]" at bounding box center [409, 254] width 64 height 8
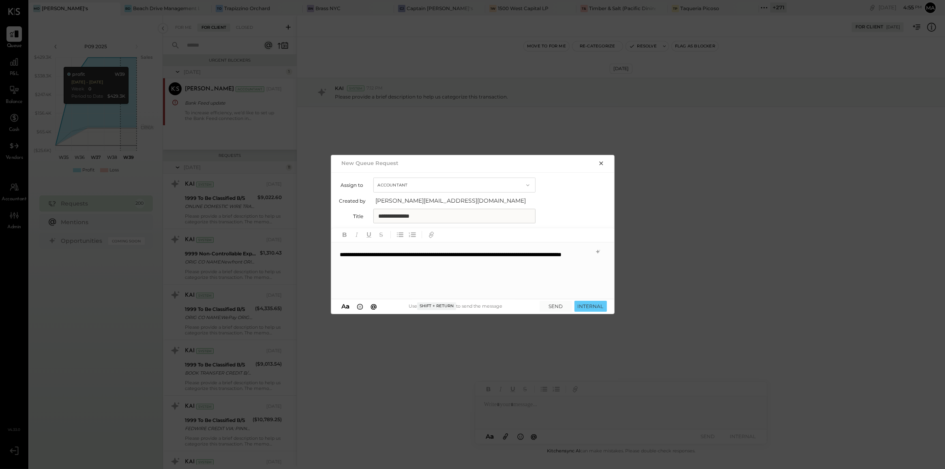
scroll to position [134, 0]
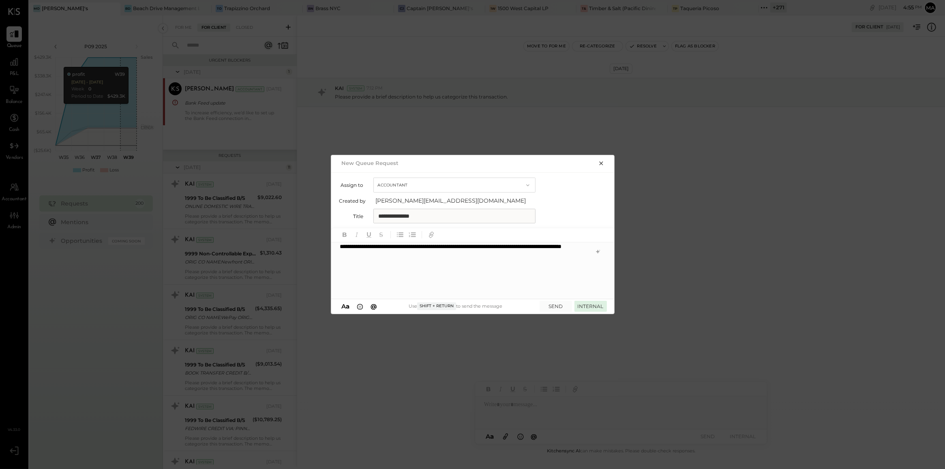
click at [591, 306] on button "INTERNAL" at bounding box center [590, 306] width 32 height 11
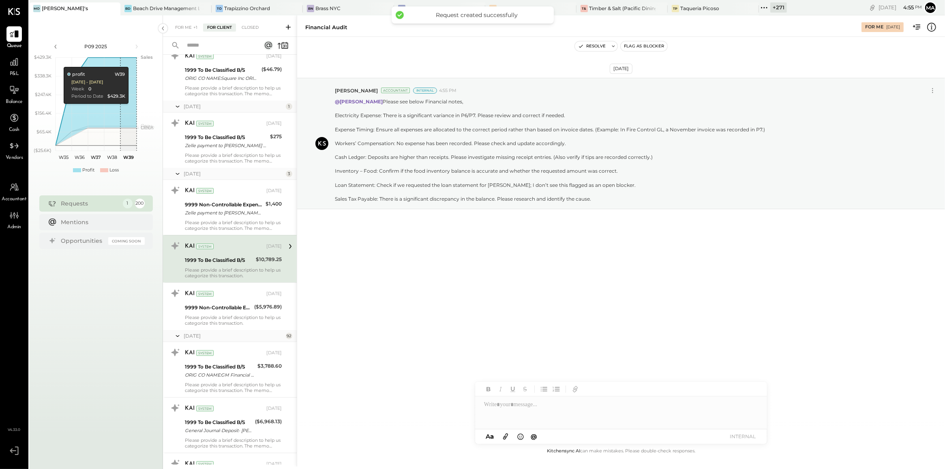
scroll to position [10779, 0]
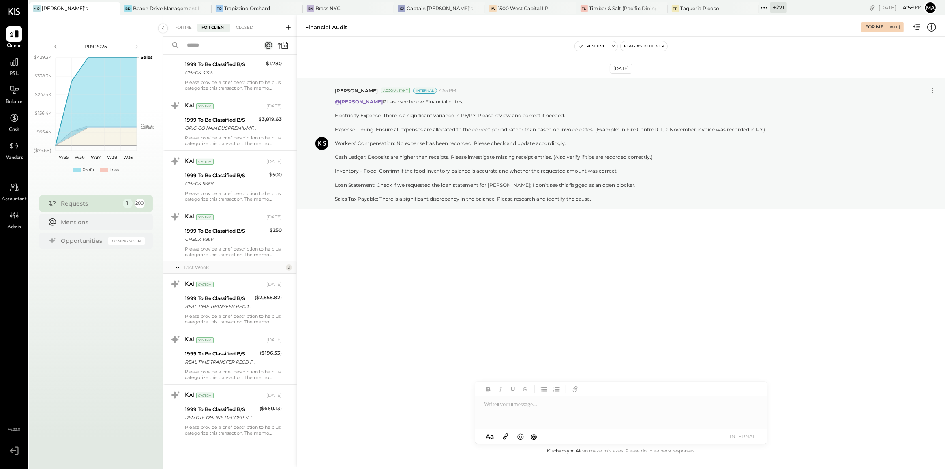
click at [456, 295] on div "[DATE] [PERSON_NAME] Accountant Internal 4:55 PM @[PERSON_NAME] Please see belo…" at bounding box center [621, 241] width 648 height 409
click at [121, 278] on div "P09 2025 polygon, polyline { transition: fill-opacity 0.1s, stroke-opacity 0.1s…" at bounding box center [96, 249] width 134 height 469
click at [13, 67] on icon at bounding box center [14, 62] width 11 height 11
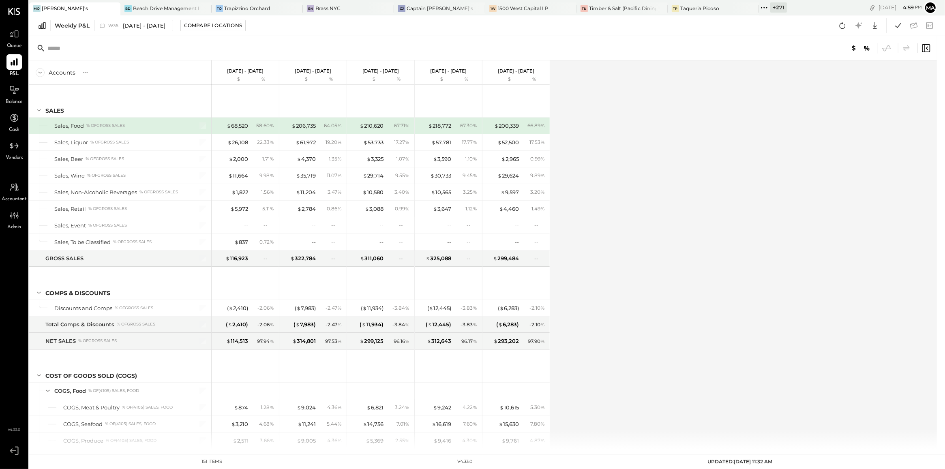
click at [770, 9] on div "+ 271" at bounding box center [778, 7] width 17 height 10
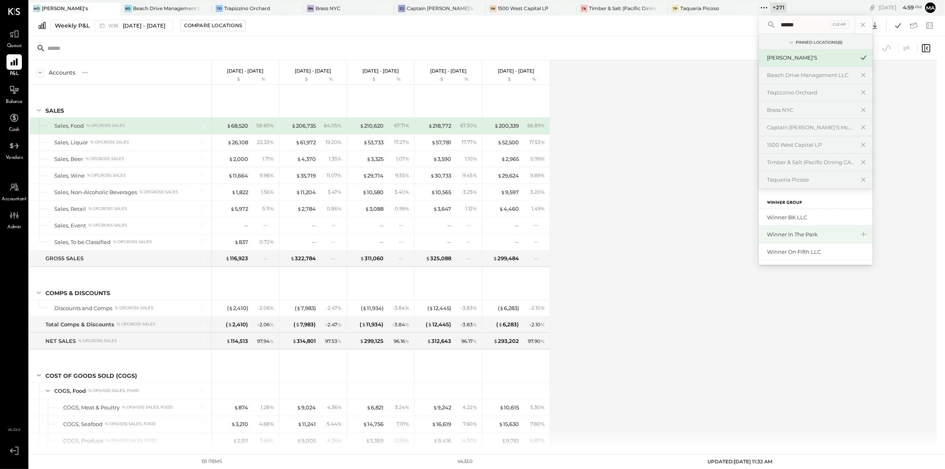
type input "******"
click at [780, 233] on div "Winner in the Park" at bounding box center [811, 235] width 88 height 8
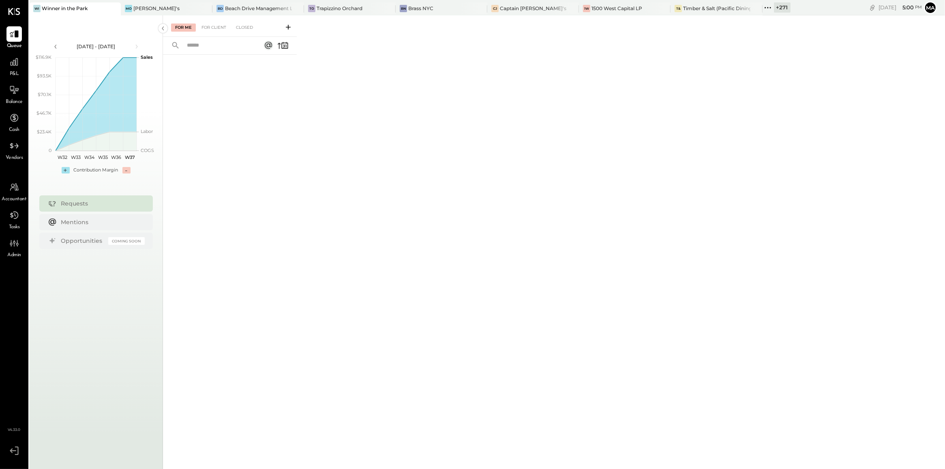
click at [774, 8] on div "+ 271" at bounding box center [782, 7] width 17 height 10
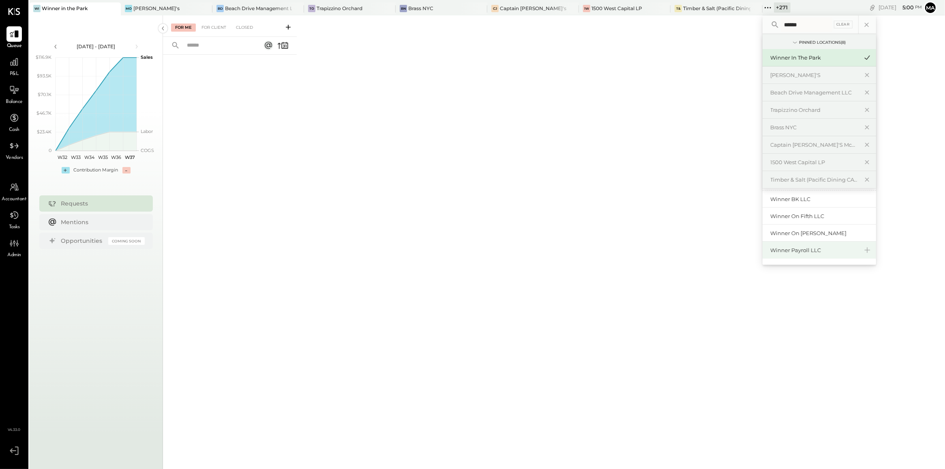
scroll to position [19, 0]
type input "******"
click at [784, 252] on div "Winner Payroll LLC" at bounding box center [815, 250] width 88 height 8
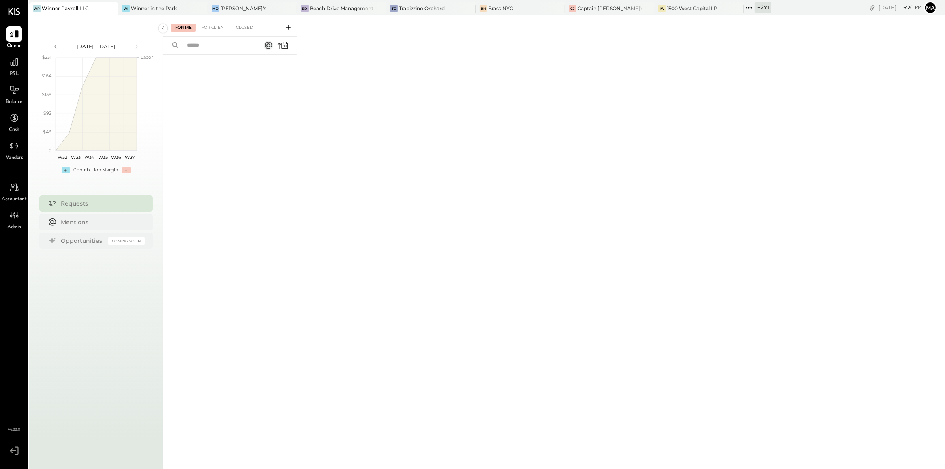
click at [291, 28] on icon at bounding box center [288, 27] width 8 height 8
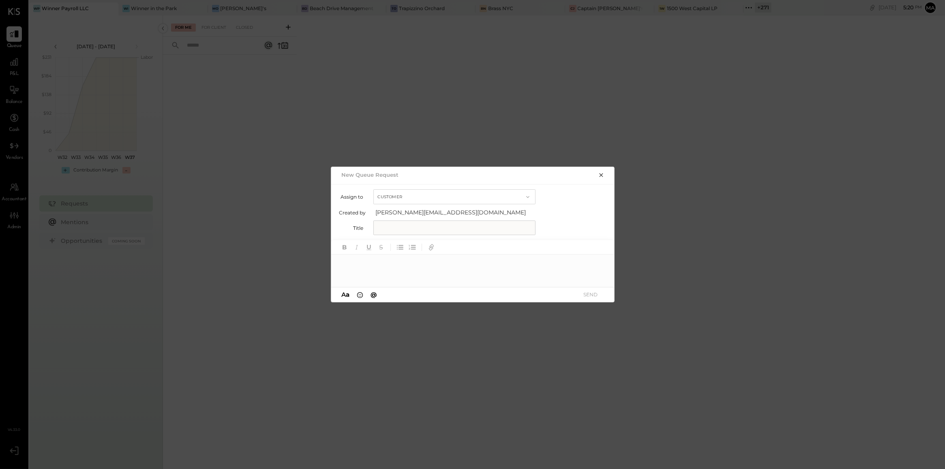
click at [406, 197] on button "Customer" at bounding box center [454, 196] width 162 height 15
click at [412, 213] on div "Accountant" at bounding box center [454, 211] width 161 height 15
click at [413, 224] on input "text" at bounding box center [454, 228] width 162 height 15
type input "**********"
click at [420, 267] on div at bounding box center [473, 271] width 284 height 32
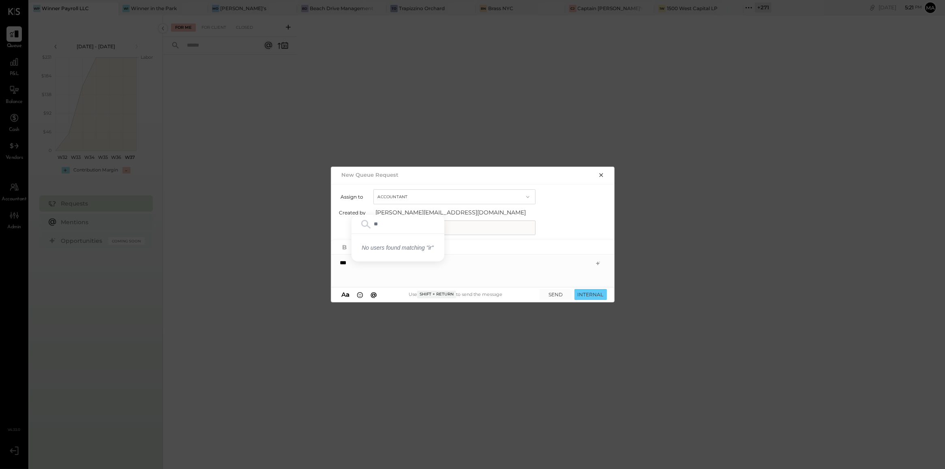
type input "*"
click at [382, 256] on span "[PERSON_NAME]" at bounding box center [409, 254] width 64 height 8
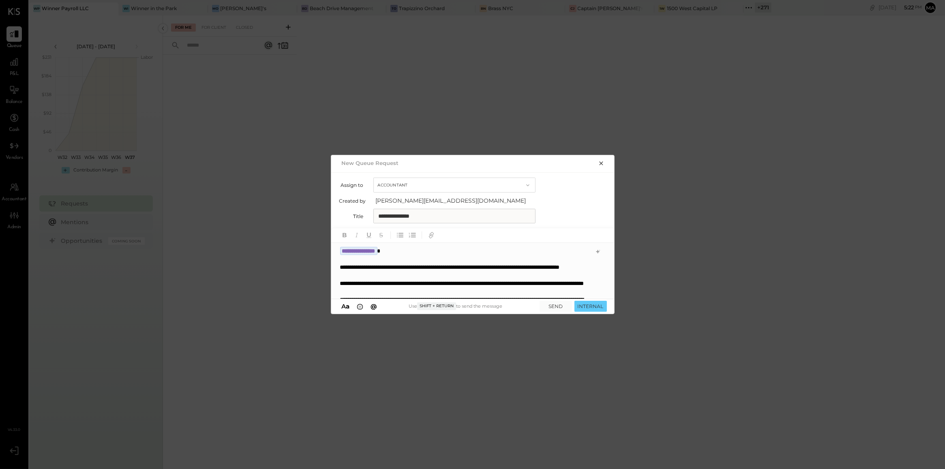
click at [411, 251] on div "**********" at bounding box center [472, 271] width 283 height 56
type input "*"
click at [411, 251] on div "**********" at bounding box center [472, 271] width 283 height 56
type input "*"
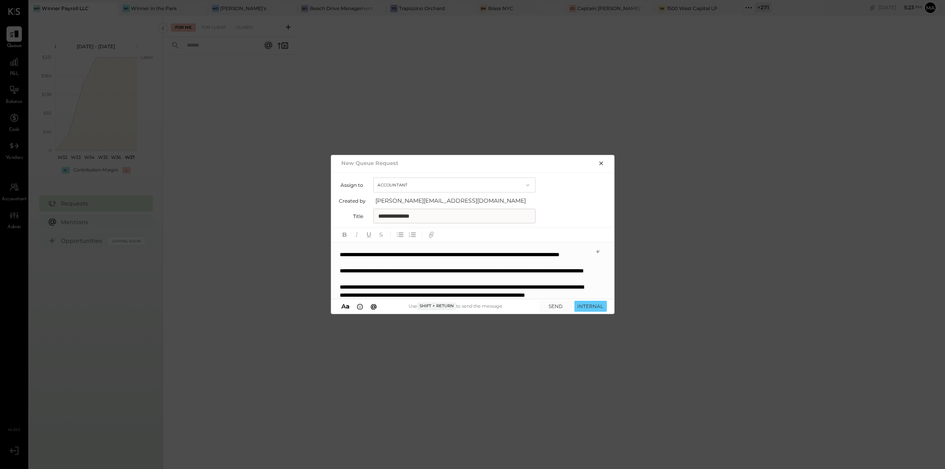
scroll to position [12, 0]
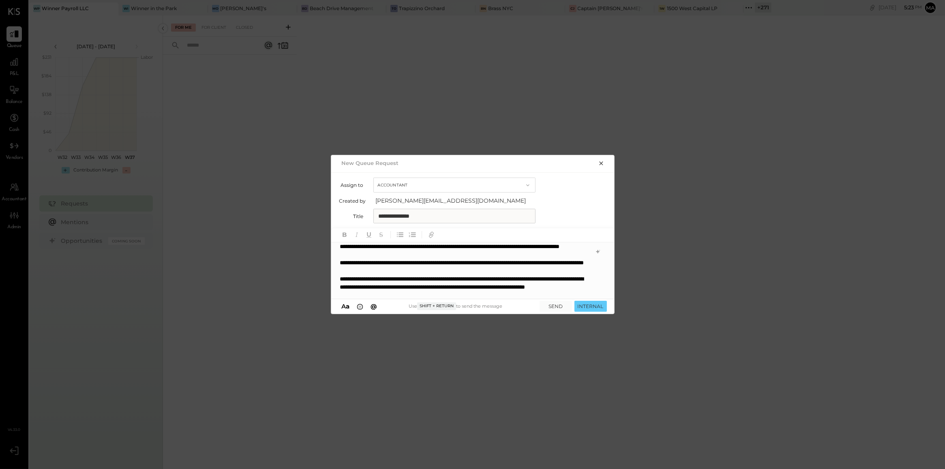
click at [429, 270] on div "**********" at bounding box center [465, 307] width 250 height 130
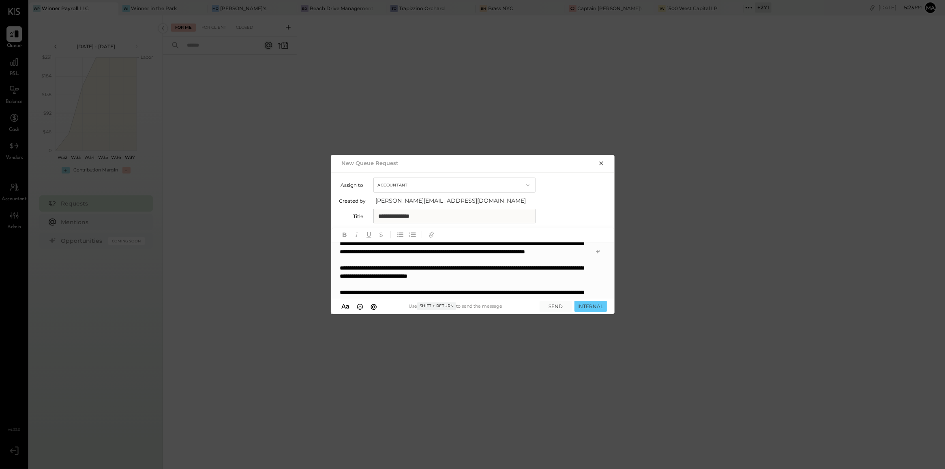
scroll to position [48, 0]
click at [428, 257] on div "**********" at bounding box center [465, 272] width 250 height 130
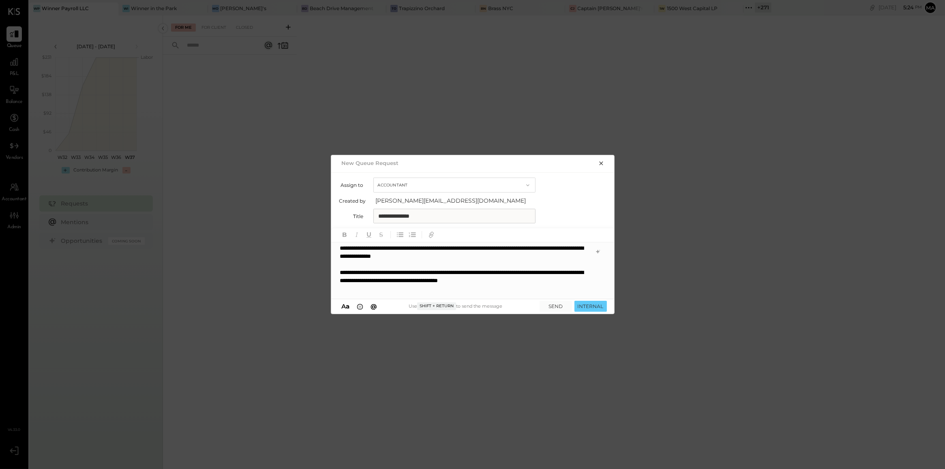
scroll to position [65, 0]
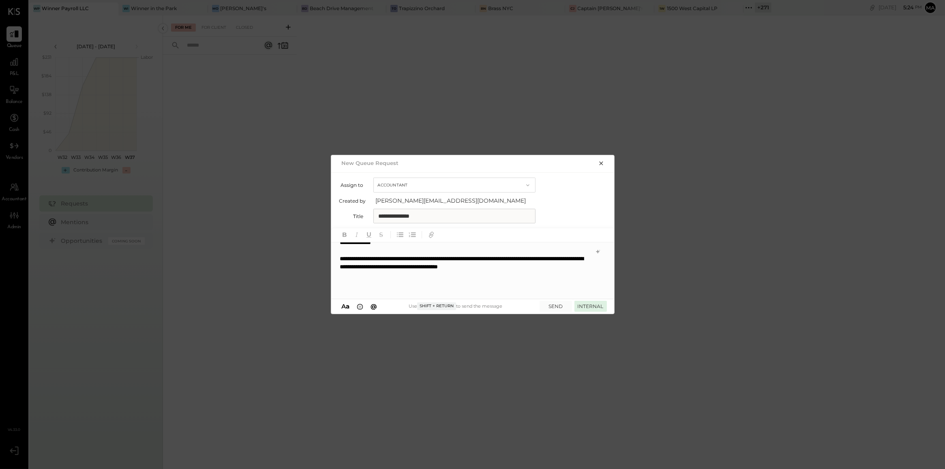
click at [584, 303] on button "INTERNAL" at bounding box center [590, 306] width 32 height 11
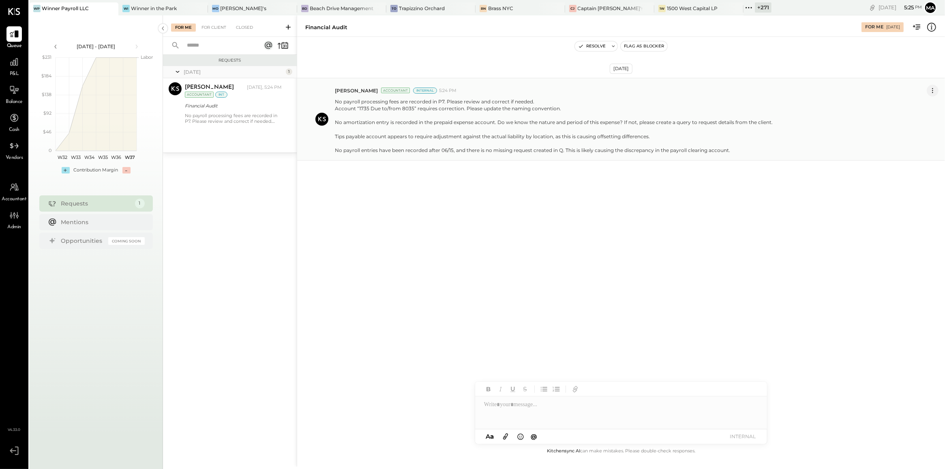
click at [933, 90] on icon at bounding box center [932, 90] width 9 height 9
click at [916, 104] on button "Edit Message" at bounding box center [912, 104] width 52 height 13
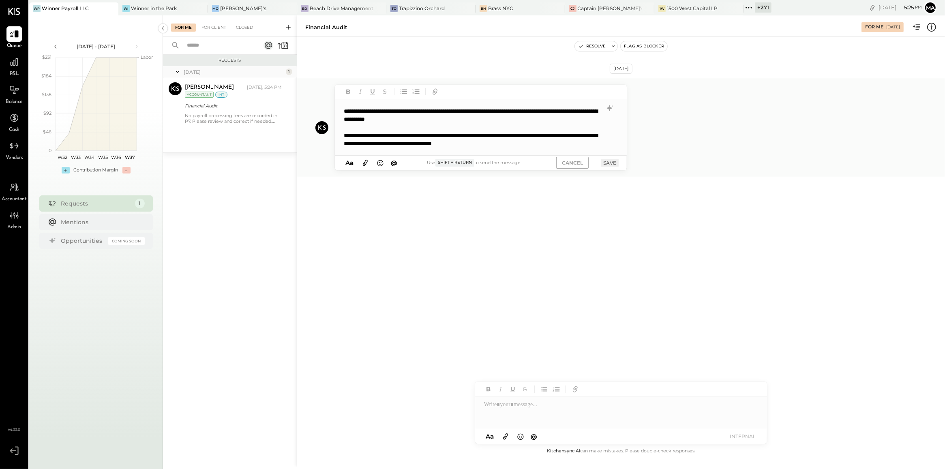
scroll to position [45, 0]
click at [492, 109] on div "**********" at bounding box center [473, 114] width 258 height 97
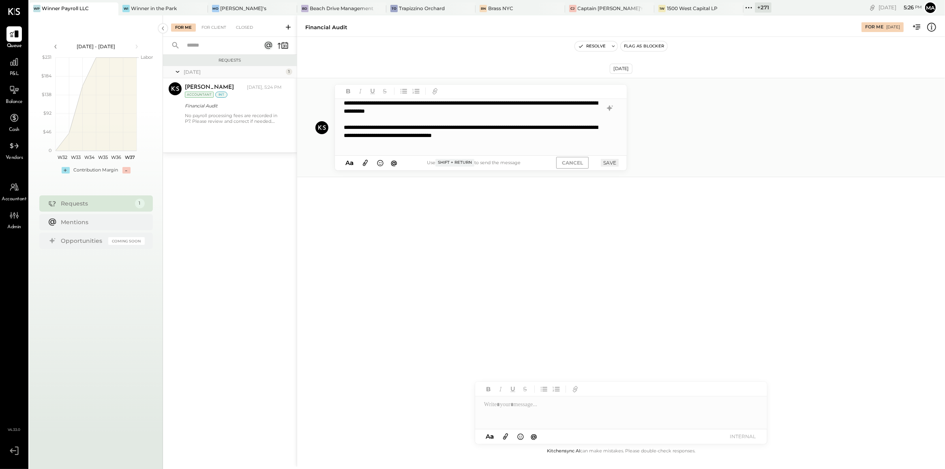
click at [610, 165] on button "SAVE" at bounding box center [610, 163] width 18 height 8
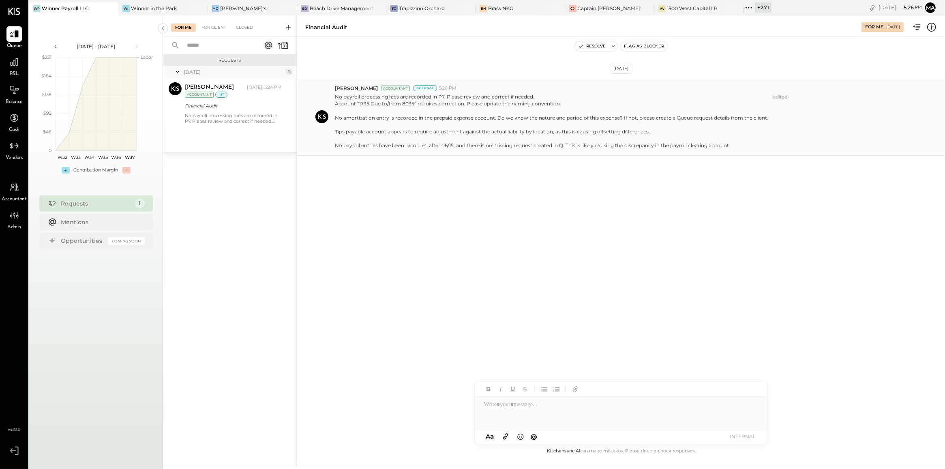
click at [755, 9] on div "+ 271" at bounding box center [763, 7] width 17 height 10
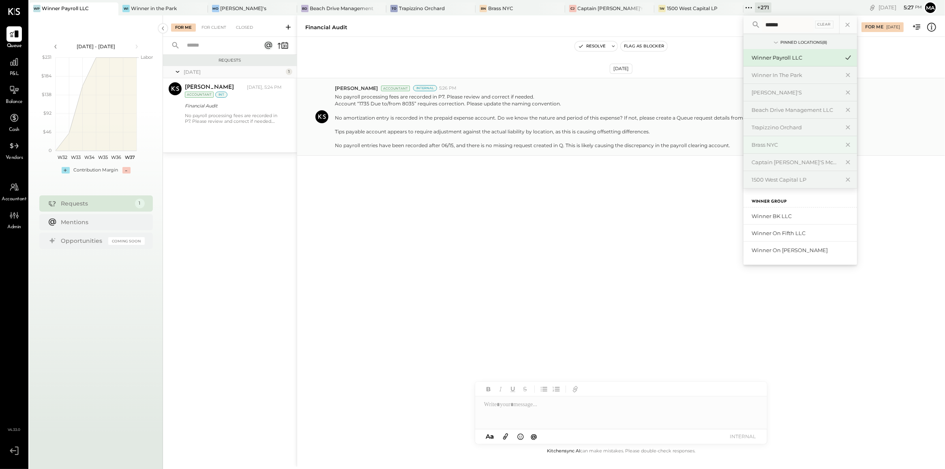
scroll to position [2, 0]
type input "******"
